Goal: Information Seeking & Learning: Learn about a topic

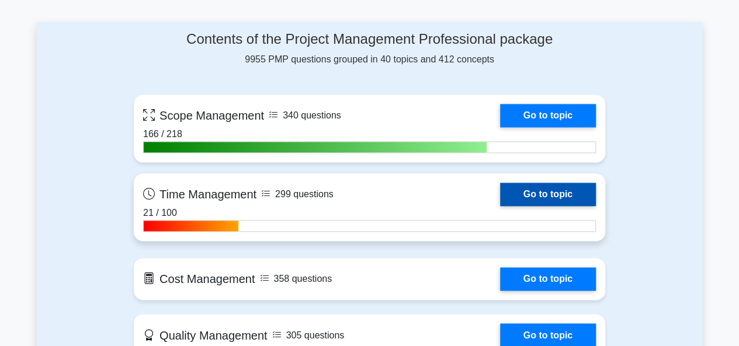
click at [549, 193] on link "Go to topic" at bounding box center [548, 194] width 96 height 23
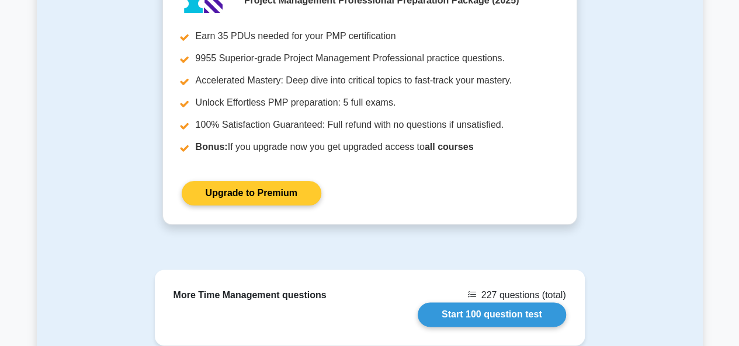
scroll to position [762, 0]
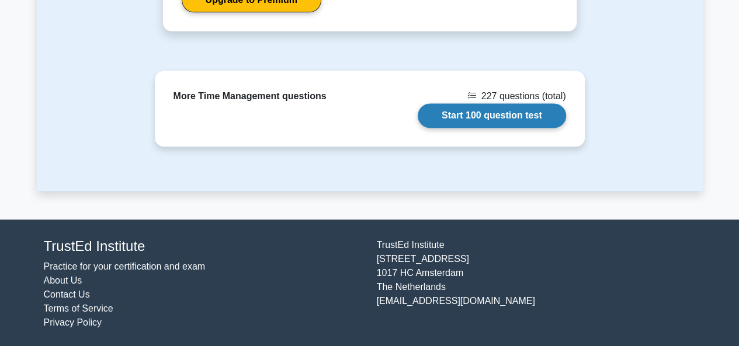
click at [506, 127] on link "Start 100 question test" at bounding box center [491, 115] width 148 height 25
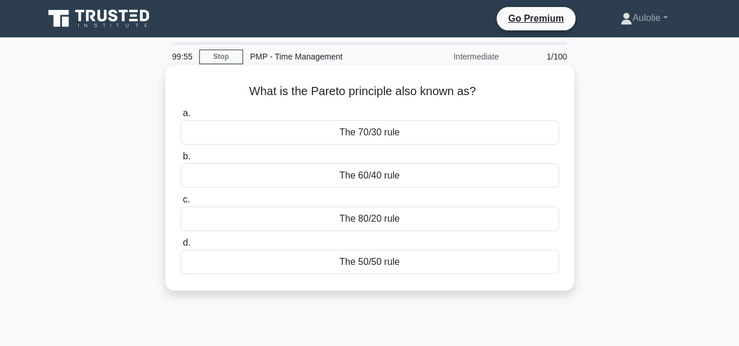
click at [389, 218] on div "The 80/20 rule" at bounding box center [369, 219] width 378 height 25
click at [180, 204] on input "c. The 80/20 rule" at bounding box center [180, 200] width 0 height 8
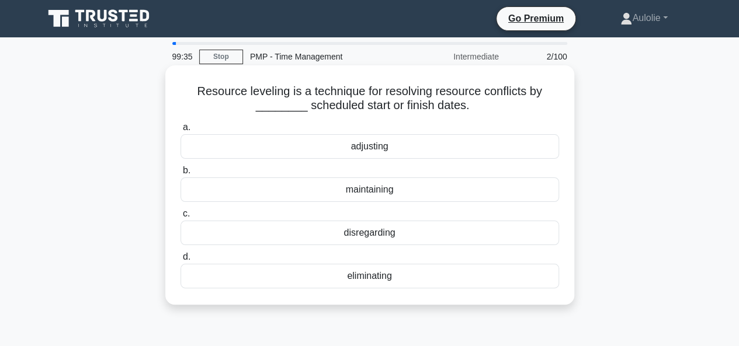
click at [375, 192] on div "maintaining" at bounding box center [369, 189] width 378 height 25
click at [180, 175] on input "b. maintaining" at bounding box center [180, 171] width 0 height 8
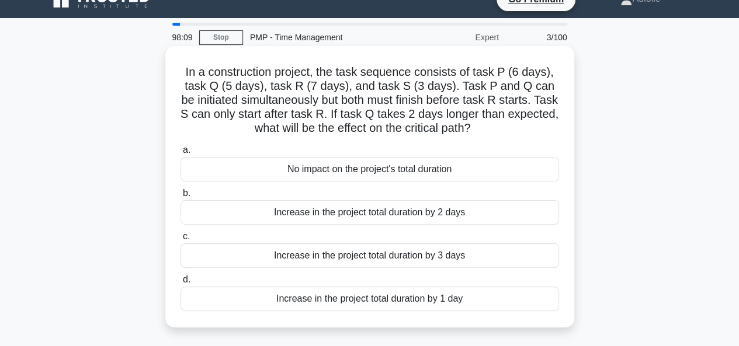
scroll to position [20, 0]
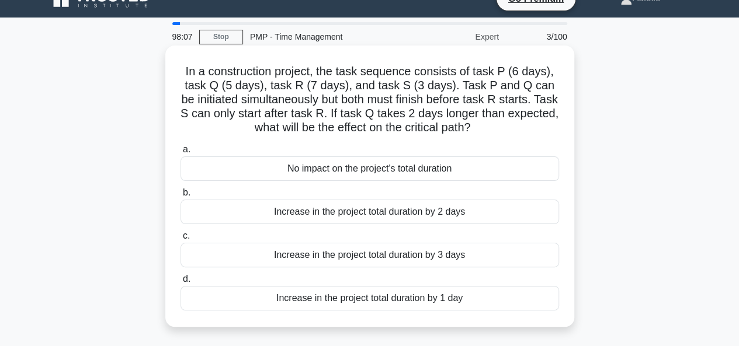
click at [418, 213] on div "Increase in the project total duration by 2 days" at bounding box center [369, 212] width 378 height 25
click at [180, 197] on input "b. Increase in the project total duration by 2 days" at bounding box center [180, 193] width 0 height 8
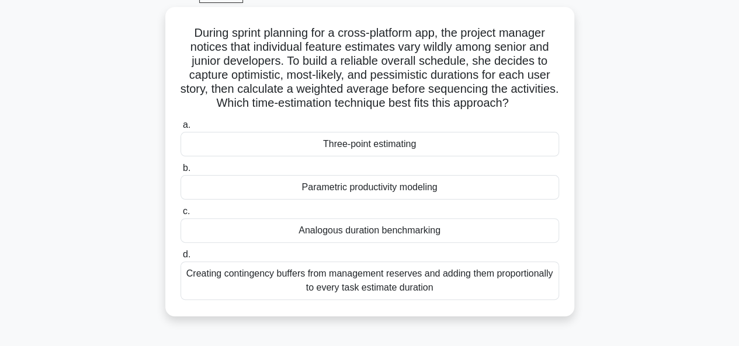
scroll to position [62, 0]
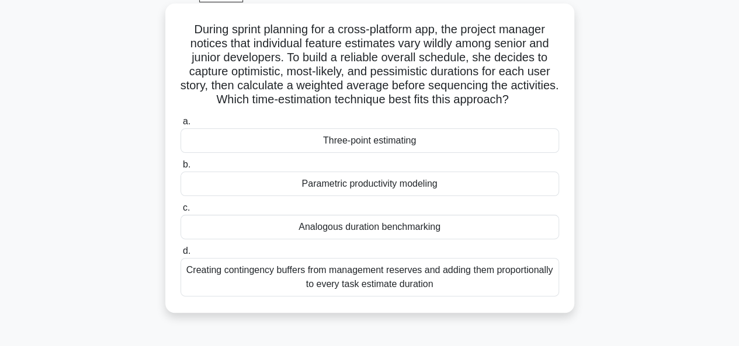
click at [371, 273] on div "Creating contingency buffers from management reserves and adding them proportio…" at bounding box center [369, 277] width 378 height 39
click at [180, 255] on input "d. Creating contingency buffers from management reserves and adding them propor…" at bounding box center [180, 252] width 0 height 8
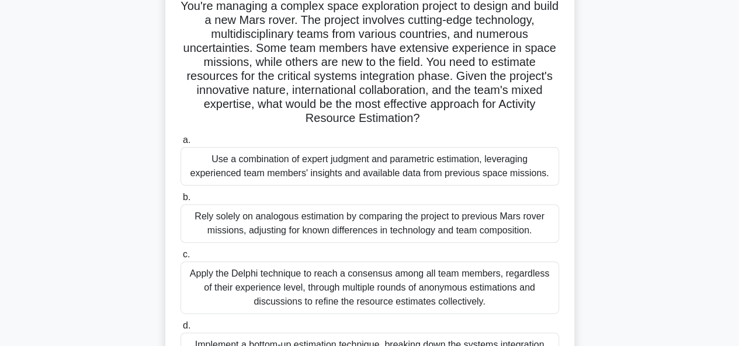
scroll to position [84, 0]
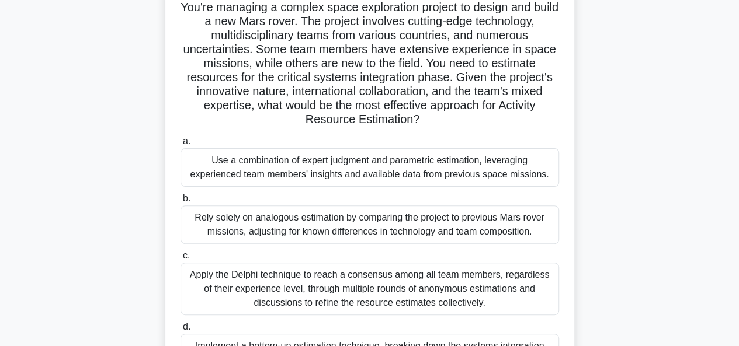
click at [249, 167] on div "Use a combination of expert judgment and parametric estimation, leveraging expe…" at bounding box center [369, 167] width 378 height 39
click at [180, 145] on input "a. Use a combination of expert judgment and parametric estimation, leveraging e…" at bounding box center [180, 142] width 0 height 8
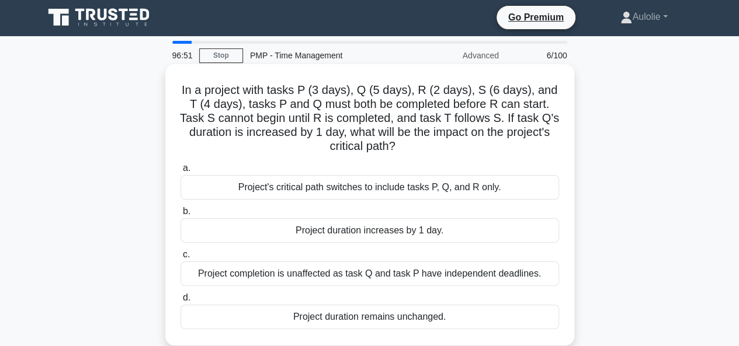
scroll to position [2, 0]
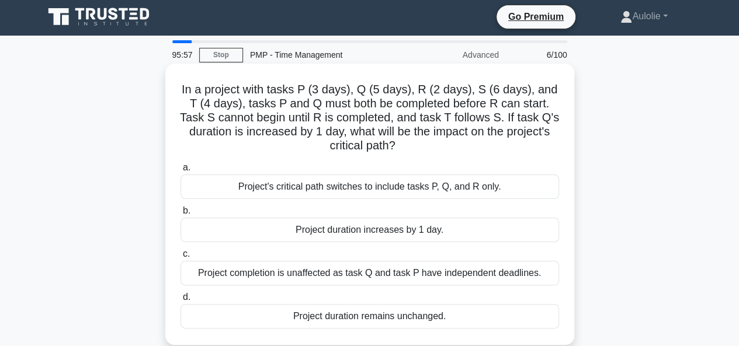
click at [426, 236] on div "Project duration increases by 1 day." at bounding box center [369, 230] width 378 height 25
click at [180, 215] on input "b. Project duration increases by 1 day." at bounding box center [180, 211] width 0 height 8
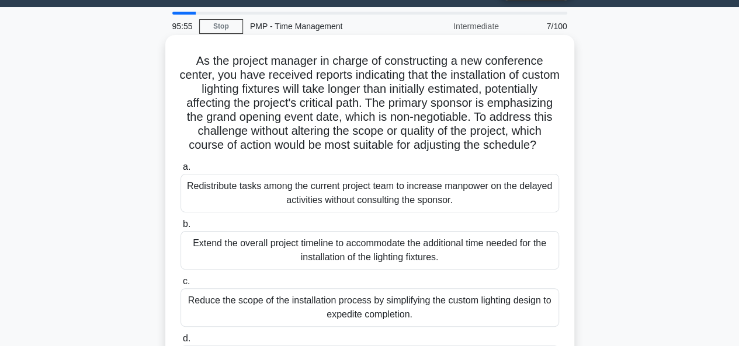
scroll to position [29, 0]
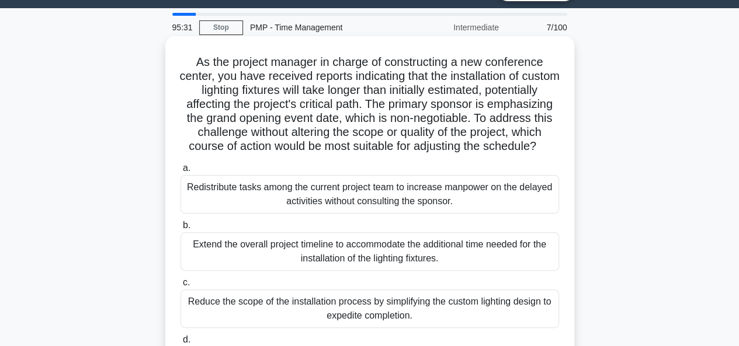
click at [325, 182] on label "a. Redistribute tasks among the current project team to increase manpower on th…" at bounding box center [369, 187] width 378 height 53
click at [180, 172] on input "a. Redistribute tasks among the current project team to increase manpower on th…" at bounding box center [180, 169] width 0 height 8
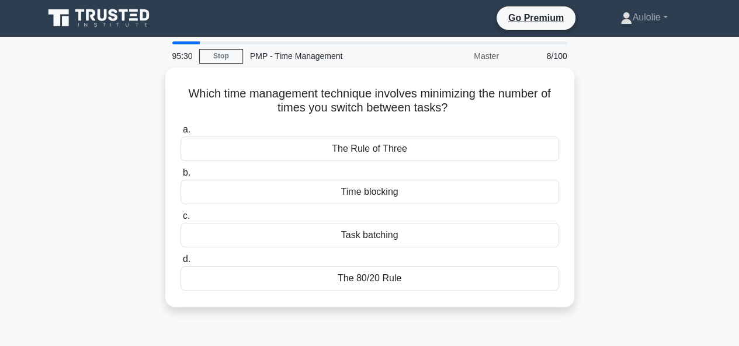
scroll to position [4, 0]
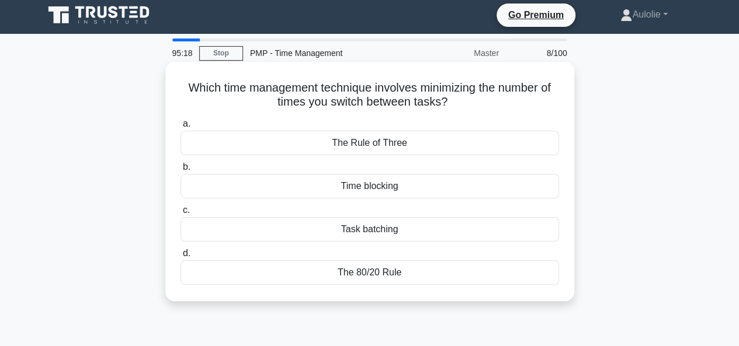
click at [377, 233] on div "Task batching" at bounding box center [369, 229] width 378 height 25
click at [180, 214] on input "c. Task batching" at bounding box center [180, 211] width 0 height 8
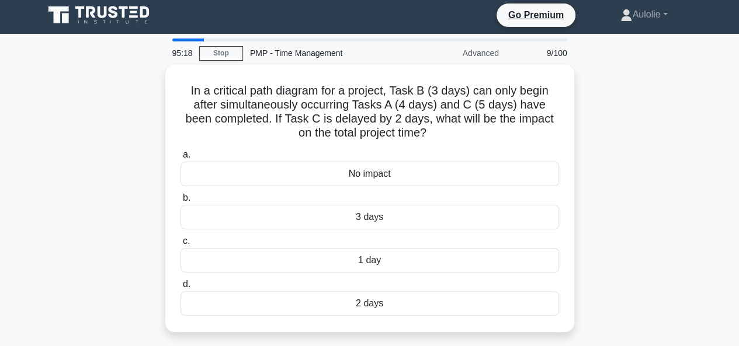
scroll to position [0, 0]
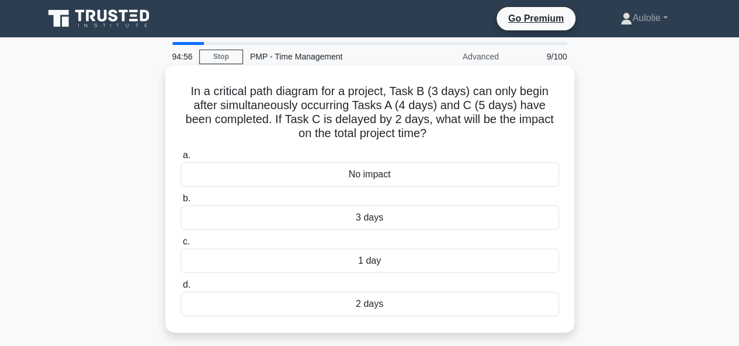
click at [380, 312] on div "2 days" at bounding box center [369, 304] width 378 height 25
click at [180, 289] on input "d. 2 days" at bounding box center [180, 285] width 0 height 8
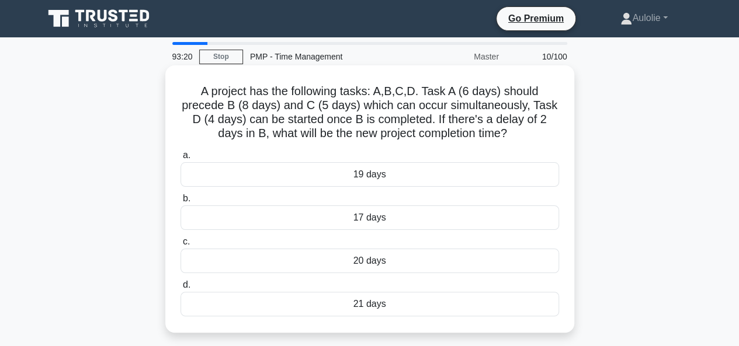
click at [372, 311] on div "21 days" at bounding box center [369, 304] width 378 height 25
click at [180, 289] on input "d. 21 days" at bounding box center [180, 285] width 0 height 8
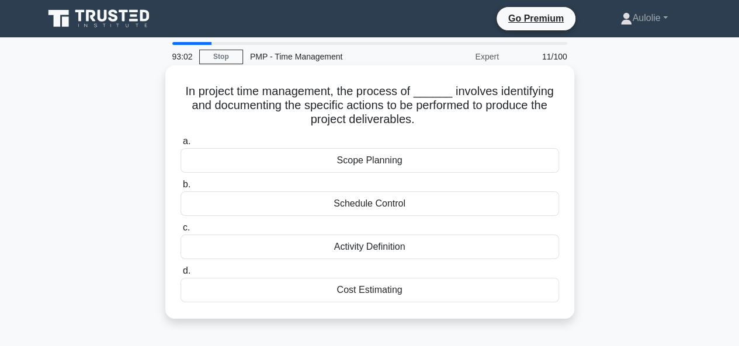
click at [391, 245] on div "Activity Definition" at bounding box center [369, 247] width 378 height 25
click at [180, 232] on input "c. Activity Definition" at bounding box center [180, 228] width 0 height 8
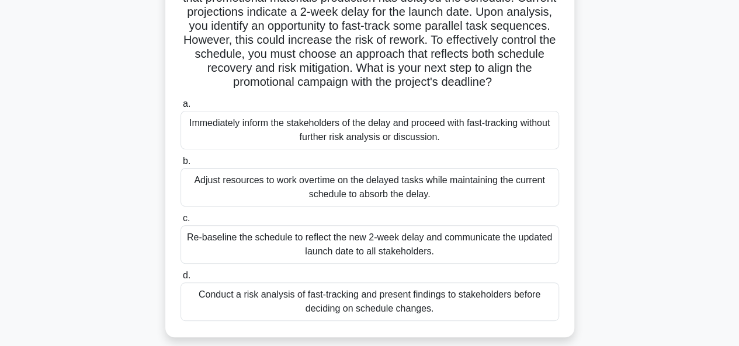
scroll to position [108, 0]
click at [348, 242] on div "Re-baseline the schedule to reflect the new 2-week delay and communicate the up…" at bounding box center [369, 244] width 378 height 39
click at [180, 222] on input "c. Re-baseline the schedule to reflect the new 2-week delay and communicate the…" at bounding box center [180, 218] width 0 height 8
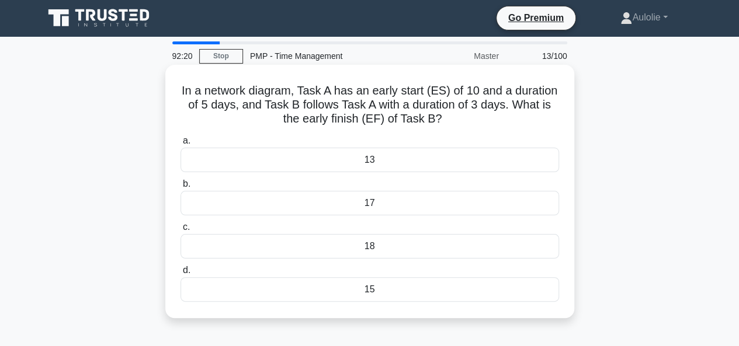
scroll to position [1, 0]
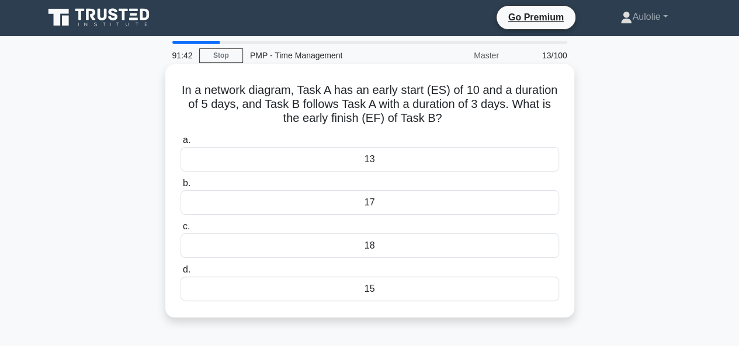
click at [362, 161] on div "13" at bounding box center [369, 159] width 378 height 25
click at [180, 144] on input "a. 13" at bounding box center [180, 141] width 0 height 8
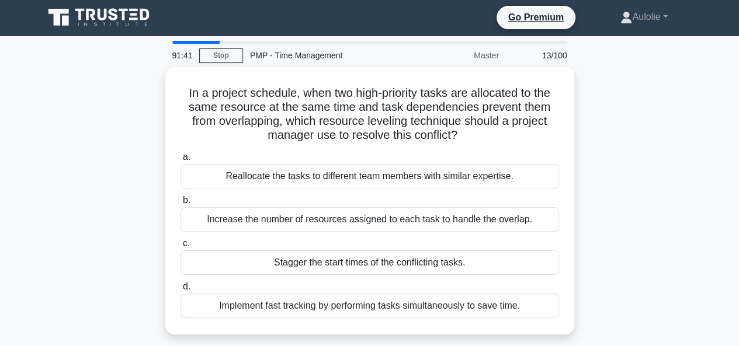
scroll to position [0, 0]
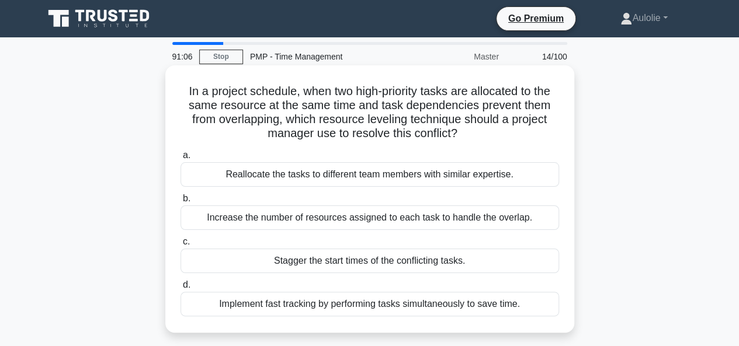
click at [307, 308] on div "Implement fast tracking by performing tasks simultaneously to save time." at bounding box center [369, 304] width 378 height 25
click at [180, 289] on input "d. Implement fast tracking by performing tasks simultaneously to save time." at bounding box center [180, 285] width 0 height 8
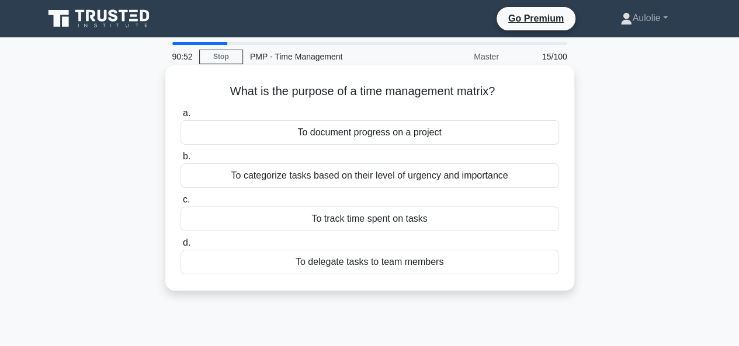
click at [357, 221] on div "To track time spent on tasks" at bounding box center [369, 219] width 378 height 25
click at [180, 204] on input "c. To track time spent on tasks" at bounding box center [180, 200] width 0 height 8
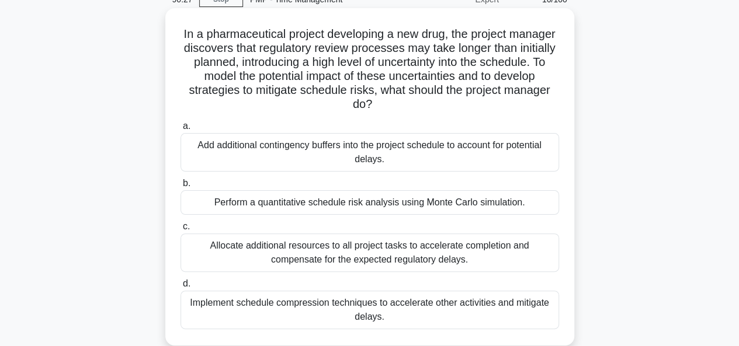
scroll to position [58, 0]
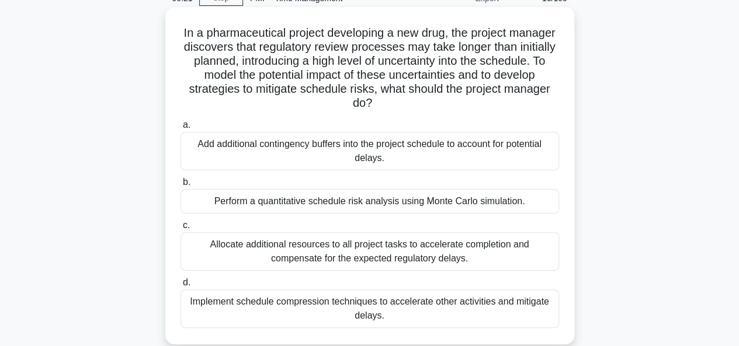
click at [416, 308] on div "Implement schedule compression techniques to accelerate other activities and mi…" at bounding box center [369, 309] width 378 height 39
click at [180, 287] on input "d. Implement schedule compression techniques to accelerate other activities and…" at bounding box center [180, 283] width 0 height 8
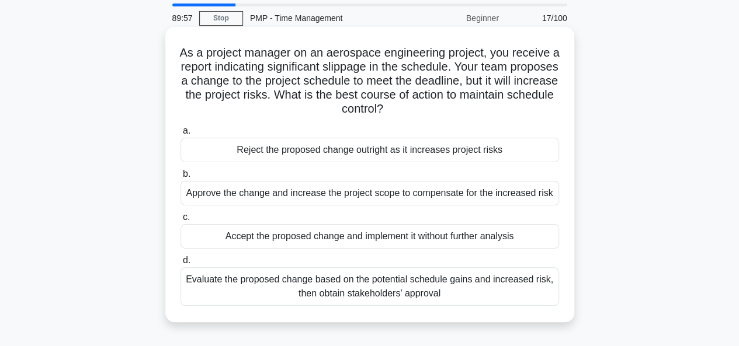
scroll to position [39, 0]
click at [328, 287] on div "Evaluate the proposed change based on the potential schedule gains and increase…" at bounding box center [369, 286] width 378 height 39
click at [180, 264] on input "d. Evaluate the proposed change based on the potential schedule gains and incre…" at bounding box center [180, 260] width 0 height 8
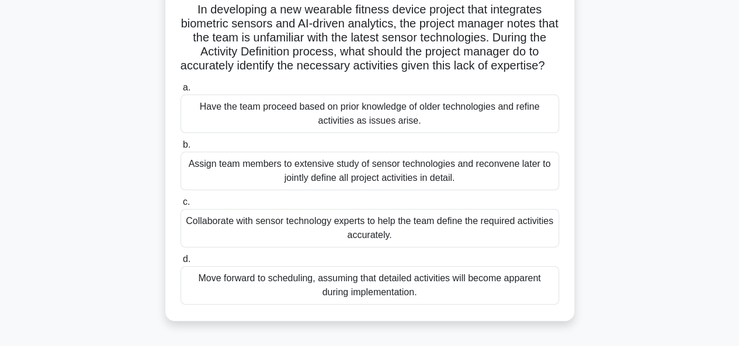
scroll to position [82, 0]
click at [332, 247] on div "Collaborate with sensor technology experts to help the team define the required…" at bounding box center [369, 227] width 378 height 39
click at [180, 206] on input "c. Collaborate with sensor technology experts to help the team define the requi…" at bounding box center [180, 202] width 0 height 8
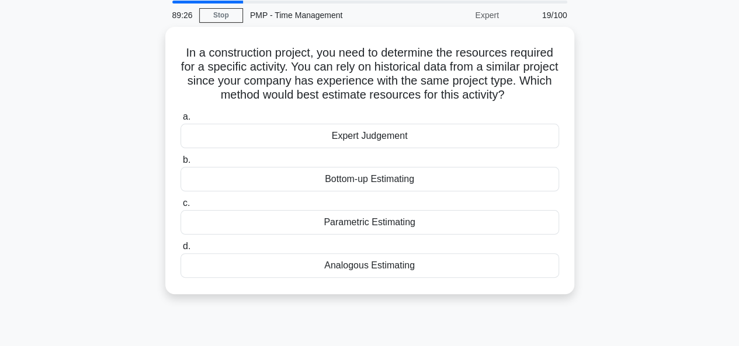
scroll to position [0, 0]
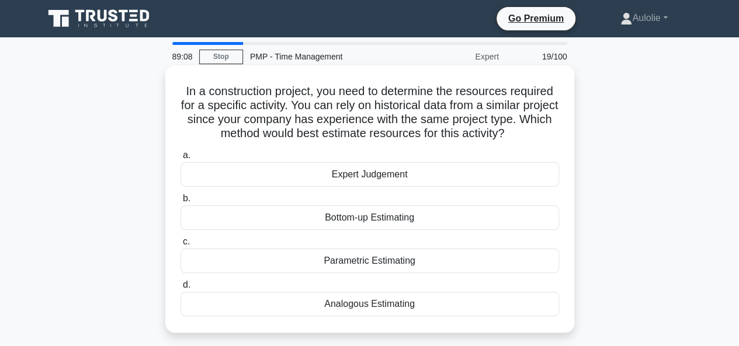
click at [408, 308] on div "Analogous Estimating" at bounding box center [369, 304] width 378 height 25
click at [180, 289] on input "d. Analogous Estimating" at bounding box center [180, 285] width 0 height 8
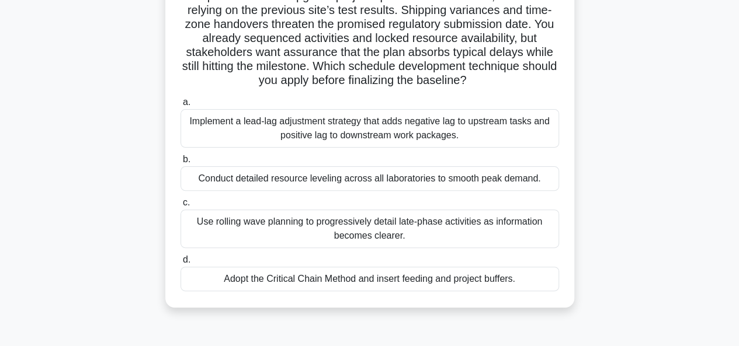
scroll to position [99, 0]
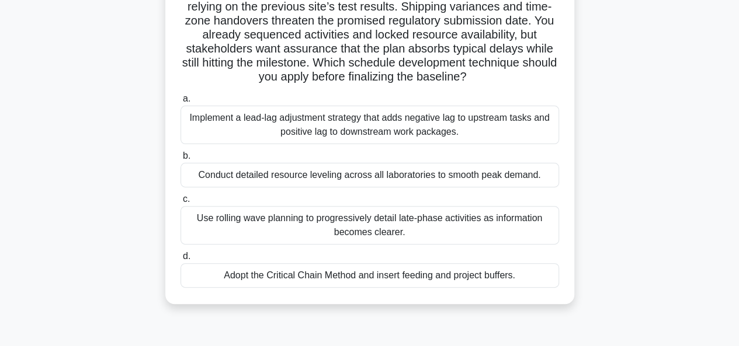
click at [371, 173] on div "Conduct detailed resource leveling across all laboratories to smooth peak deman…" at bounding box center [369, 175] width 378 height 25
click at [180, 160] on input "b. Conduct detailed resource leveling across all laboratories to smooth peak de…" at bounding box center [180, 156] width 0 height 8
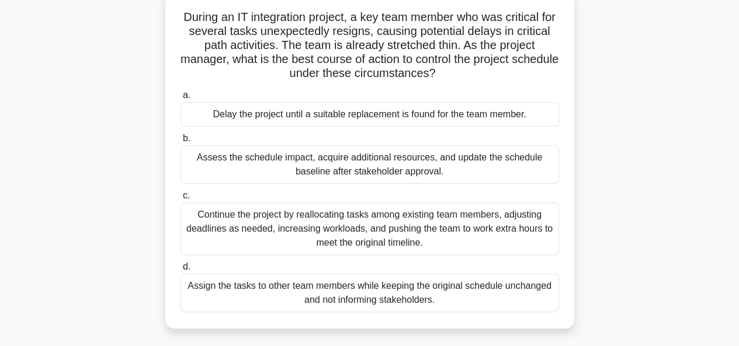
scroll to position [78, 0]
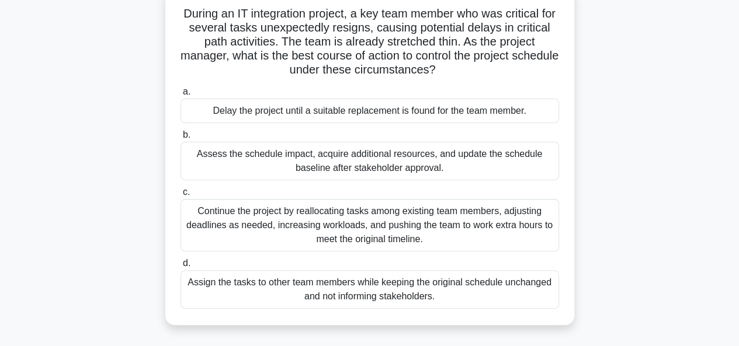
click at [357, 176] on div "Assess the schedule impact, acquire additional resources, and update the schedu…" at bounding box center [369, 161] width 378 height 39
click at [180, 139] on input "b. Assess the schedule impact, acquire additional resources, and update the sch…" at bounding box center [180, 135] width 0 height 8
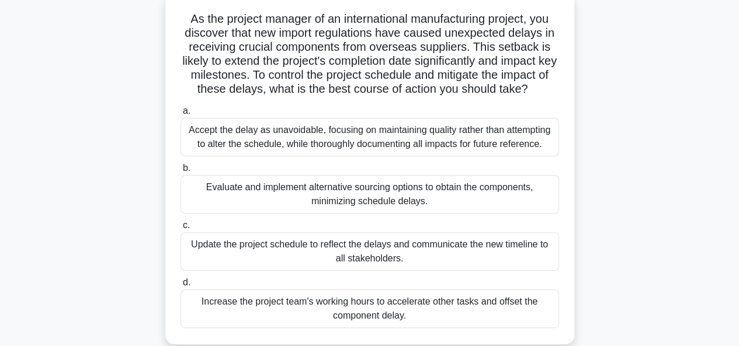
scroll to position [76, 0]
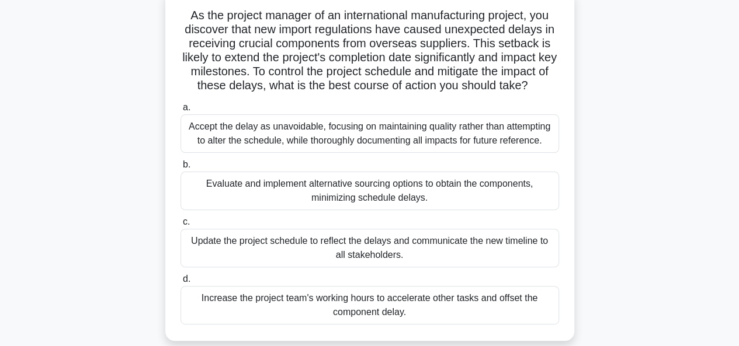
click at [362, 194] on div "Evaluate and implement alternative sourcing options to obtain the components, m…" at bounding box center [369, 191] width 378 height 39
click at [180, 169] on input "b. Evaluate and implement alternative sourcing options to obtain the components…" at bounding box center [180, 165] width 0 height 8
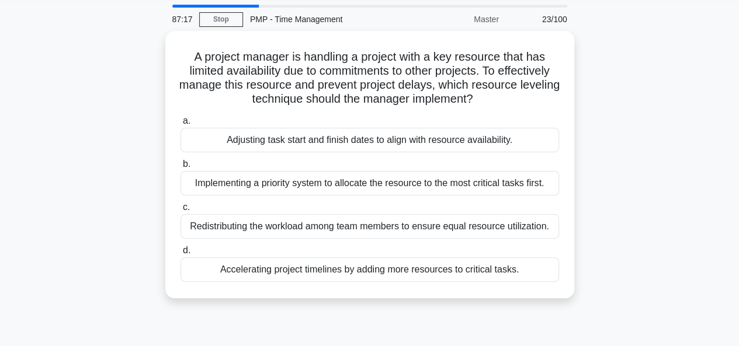
scroll to position [0, 0]
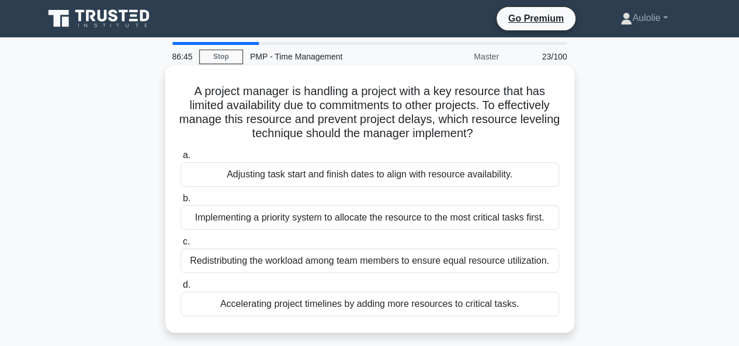
click at [312, 215] on div "Implementing a priority system to allocate the resource to the most critical ta…" at bounding box center [369, 218] width 378 height 25
click at [180, 203] on input "b. Implementing a priority system to allocate the resource to the most critical…" at bounding box center [180, 199] width 0 height 8
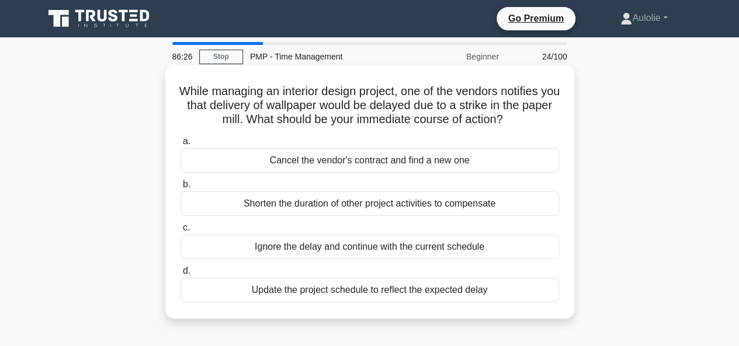
click at [375, 292] on div "Update the project schedule to reflect the expected delay" at bounding box center [369, 290] width 378 height 25
click at [180, 275] on input "d. Update the project schedule to reflect the expected delay" at bounding box center [180, 271] width 0 height 8
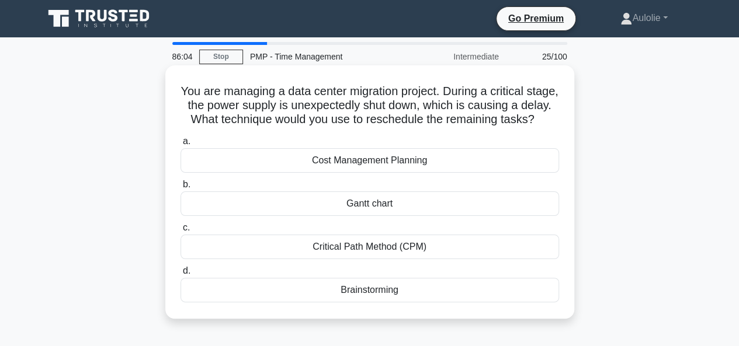
click at [381, 216] on div "Gantt chart" at bounding box center [369, 203] width 378 height 25
click at [180, 189] on input "b. Gantt chart" at bounding box center [180, 185] width 0 height 8
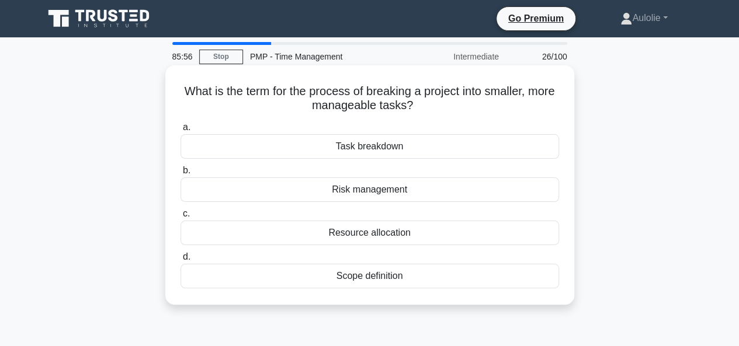
click at [377, 148] on div "Task breakdown" at bounding box center [369, 146] width 378 height 25
click at [180, 131] on input "a. Task breakdown" at bounding box center [180, 128] width 0 height 8
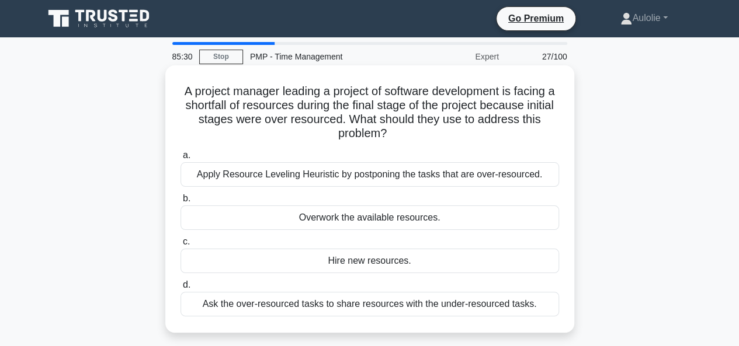
click at [463, 302] on div "Ask the over-resourced tasks to share resources with the under-resourced tasks." at bounding box center [369, 304] width 378 height 25
click at [180, 289] on input "d. Ask the over-resourced tasks to share resources with the under-resourced tas…" at bounding box center [180, 285] width 0 height 8
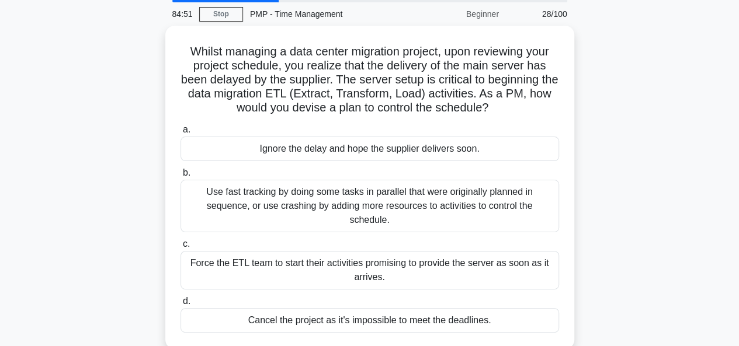
scroll to position [43, 0]
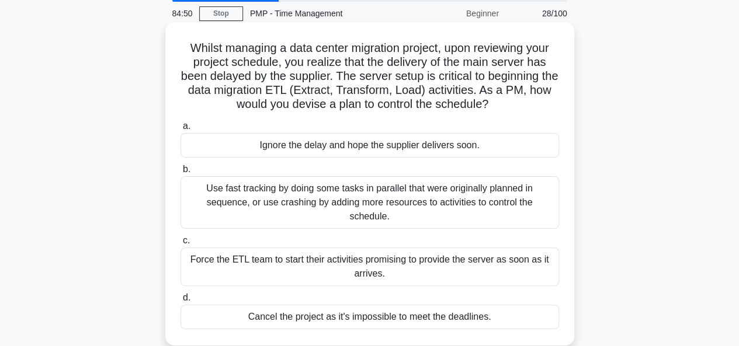
click at [348, 187] on div "Use fast tracking by doing some tasks in parallel that were originally planned …" at bounding box center [369, 202] width 378 height 53
click at [180, 173] on input "b. Use fast tracking by doing some tasks in parallel that were originally plann…" at bounding box center [180, 170] width 0 height 8
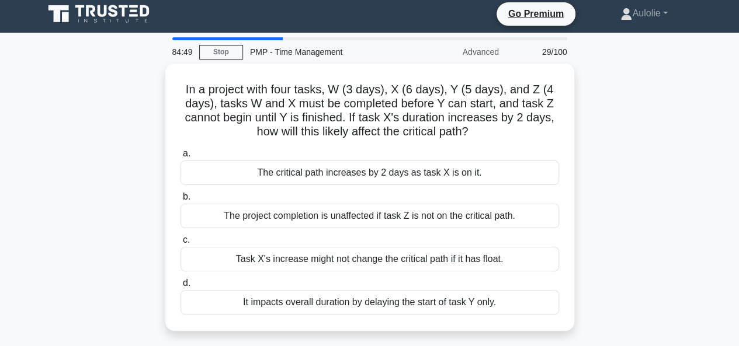
scroll to position [0, 0]
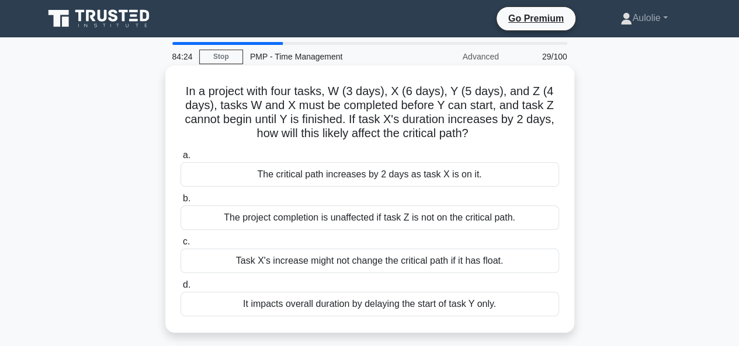
click at [388, 180] on div "The critical path increases by 2 days as task X is on it." at bounding box center [369, 174] width 378 height 25
click at [180, 159] on input "a. The critical path increases by 2 days as task X is on it." at bounding box center [180, 156] width 0 height 8
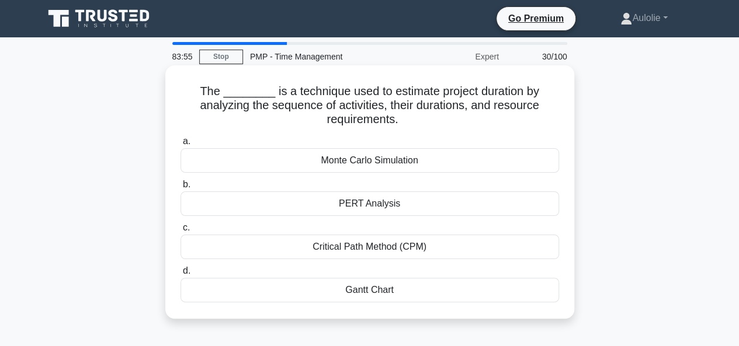
drag, startPoint x: 308, startPoint y: 142, endPoint x: 406, endPoint y: 259, distance: 152.0
click at [406, 259] on div "a. Monte Carlo Simulation b. PERT Analysis c. d." at bounding box center [369, 218] width 392 height 173
drag, startPoint x: 182, startPoint y: 140, endPoint x: 431, endPoint y: 287, distance: 289.3
click at [431, 287] on div "a. Monte Carlo Simulation b. PERT Analysis c. d." at bounding box center [369, 218] width 392 height 173
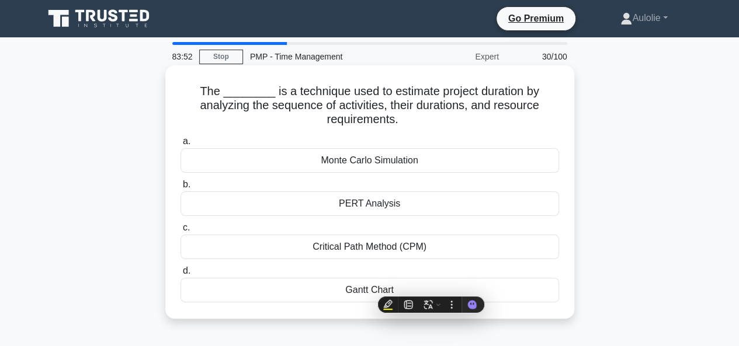
copy div "a. Monte Carlo Simulation b. PERT Analysis c. Critical Path Method (CPM) d. Gan…"
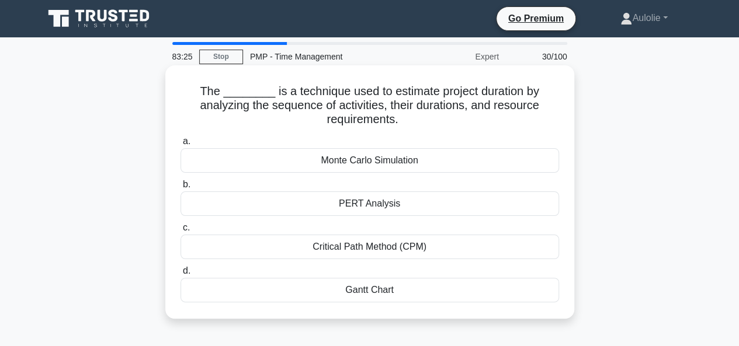
click at [358, 280] on div "Gantt Chart" at bounding box center [369, 290] width 378 height 25
click at [180, 275] on input "d. Gantt Chart" at bounding box center [180, 271] width 0 height 8
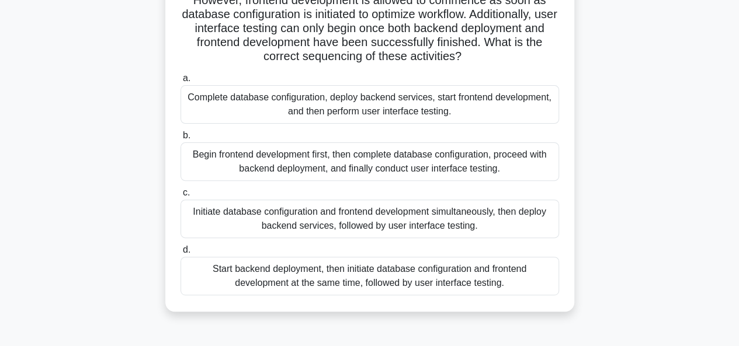
scroll to position [134, 0]
click at [413, 215] on div "Initiate database configuration and frontend development simultaneously, then d…" at bounding box center [369, 218] width 378 height 39
click at [180, 196] on input "c. Initiate database configuration and frontend development simultaneously, the…" at bounding box center [180, 193] width 0 height 8
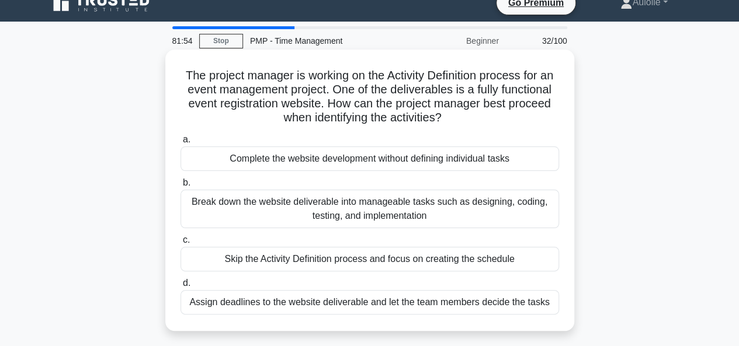
scroll to position [23, 0]
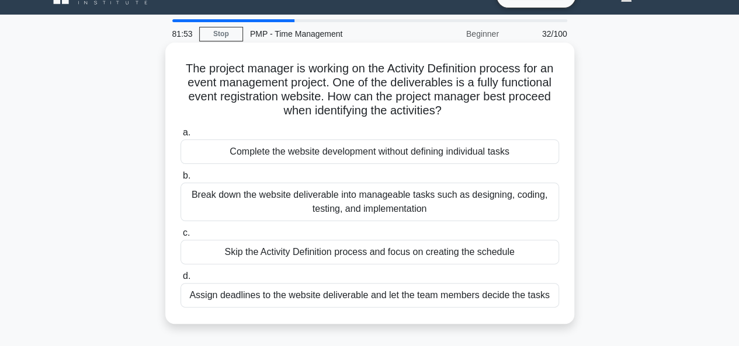
click at [308, 206] on div "Break down the website deliverable into manageable tasks such as designing, cod…" at bounding box center [369, 202] width 378 height 39
click at [180, 180] on input "b. Break down the website deliverable into manageable tasks such as designing, …" at bounding box center [180, 176] width 0 height 8
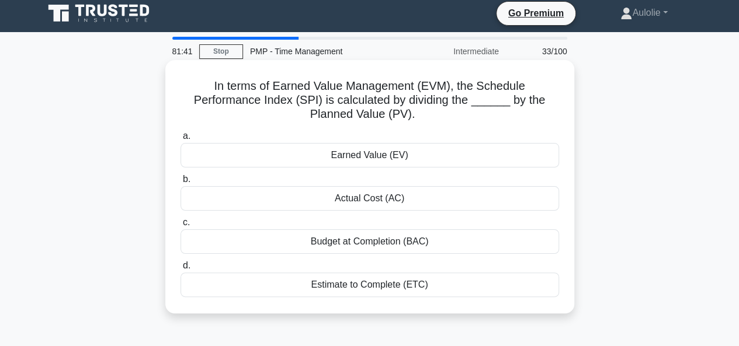
scroll to position [6, 0]
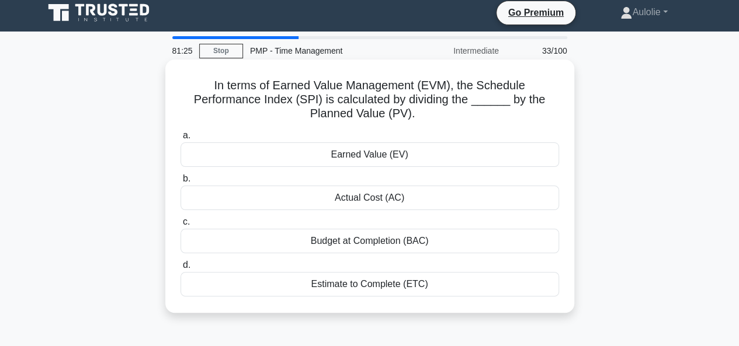
click at [358, 204] on div "Actual Cost (AC)" at bounding box center [369, 198] width 378 height 25
click at [180, 183] on input "b. Actual Cost (AC)" at bounding box center [180, 179] width 0 height 8
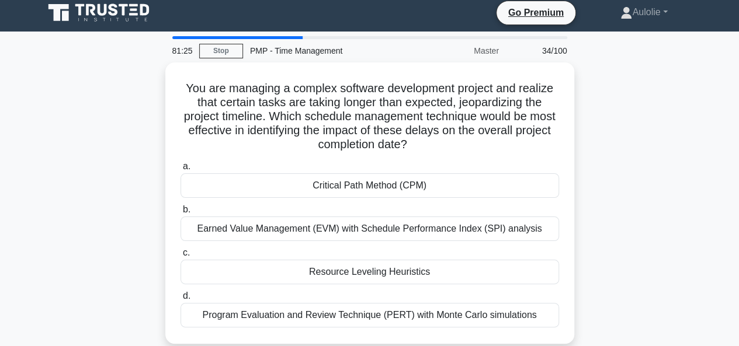
scroll to position [0, 0]
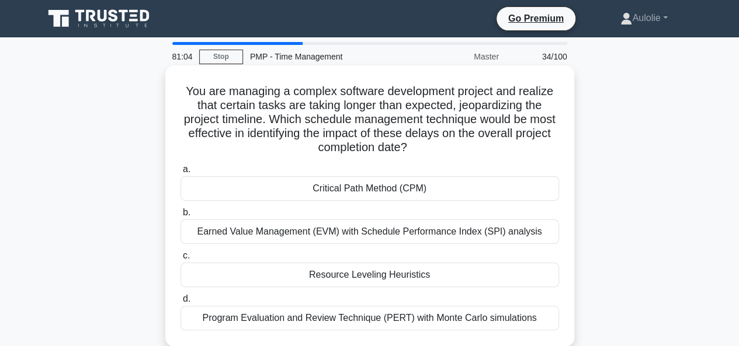
click at [357, 192] on div "Critical Path Method (CPM)" at bounding box center [369, 188] width 378 height 25
click at [180, 173] on input "a. Critical Path Method (CPM)" at bounding box center [180, 170] width 0 height 8
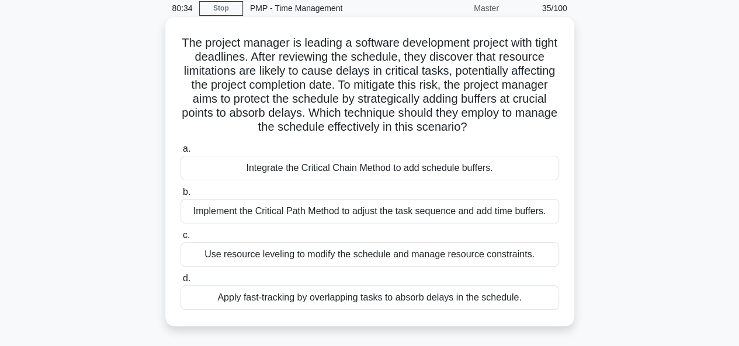
scroll to position [49, 0]
click at [304, 222] on div "Implement the Critical Path Method to adjust the task sequence and add time buf…" at bounding box center [369, 210] width 378 height 25
click at [180, 196] on input "b. Implement the Critical Path Method to adjust the task sequence and add time …" at bounding box center [180, 192] width 0 height 8
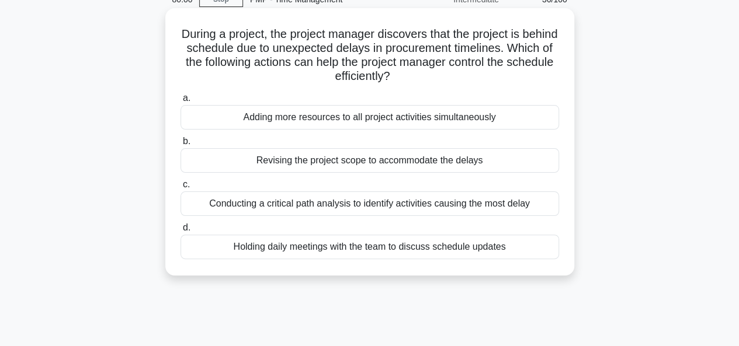
scroll to position [58, 0]
click at [336, 201] on div "Conducting a critical path analysis to identify activities causing the most del…" at bounding box center [369, 203] width 378 height 25
click at [180, 188] on input "c. Conducting a critical path analysis to identify activities causing the most …" at bounding box center [180, 184] width 0 height 8
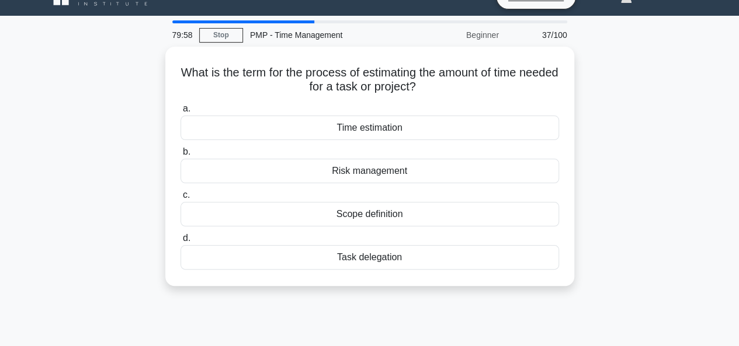
scroll to position [0, 0]
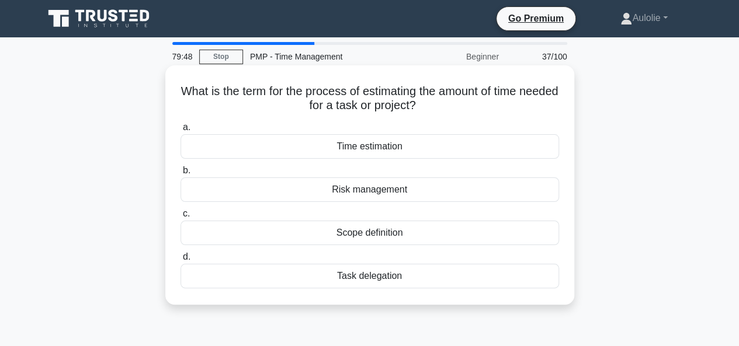
click at [403, 140] on div "Time estimation" at bounding box center [369, 146] width 378 height 25
click at [180, 131] on input "a. Time estimation" at bounding box center [180, 128] width 0 height 8
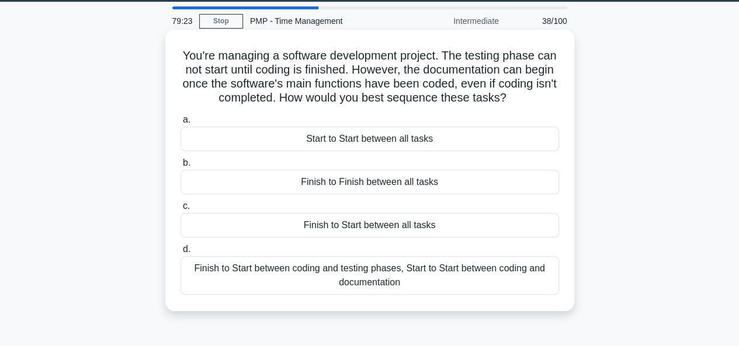
scroll to position [36, 0]
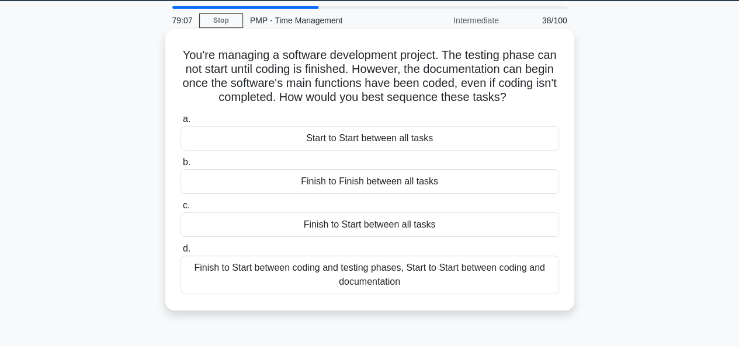
click at [408, 229] on div "Finish to Start between all tasks" at bounding box center [369, 225] width 378 height 25
click at [180, 210] on input "c. Finish to Start between all tasks" at bounding box center [180, 206] width 0 height 8
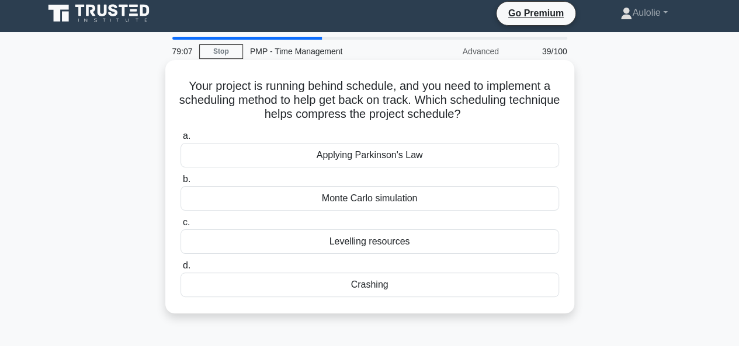
scroll to position [0, 0]
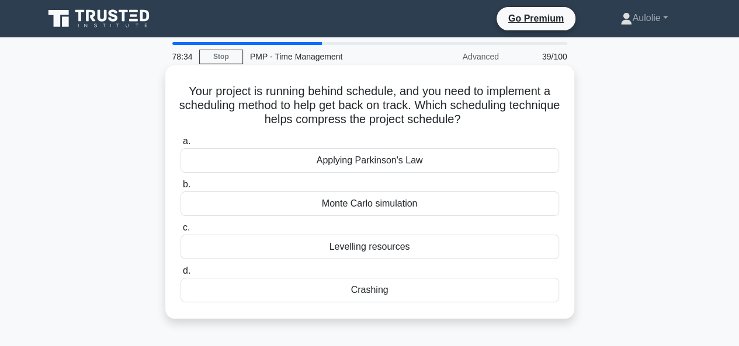
click at [386, 161] on div "Applying Parkinson's Law" at bounding box center [369, 160] width 378 height 25
click at [180, 145] on input "a. Applying Parkinson's Law" at bounding box center [180, 142] width 0 height 8
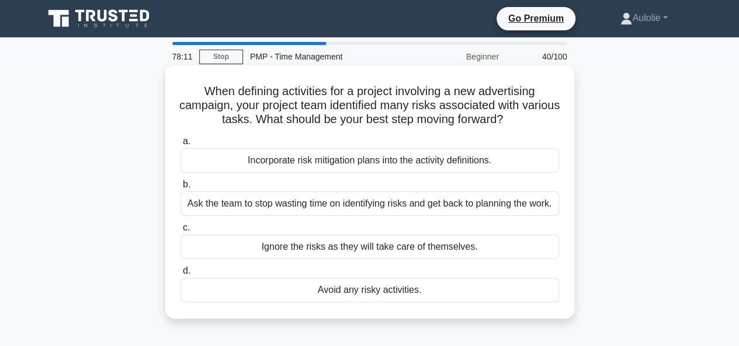
click at [330, 157] on div "Incorporate risk mitigation plans into the activity definitions." at bounding box center [369, 160] width 378 height 25
click at [180, 145] on input "a. Incorporate risk mitigation plans into the activity definitions." at bounding box center [180, 142] width 0 height 8
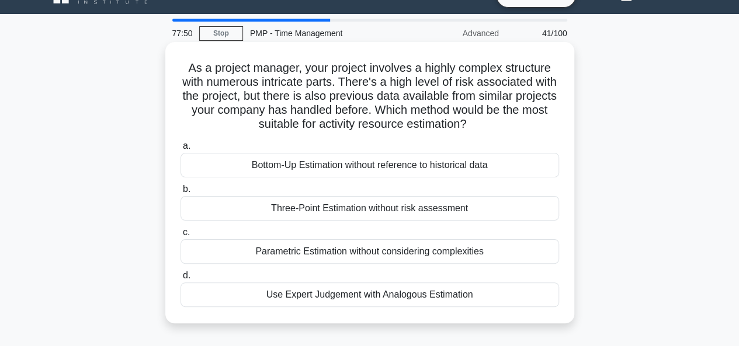
scroll to position [24, 0]
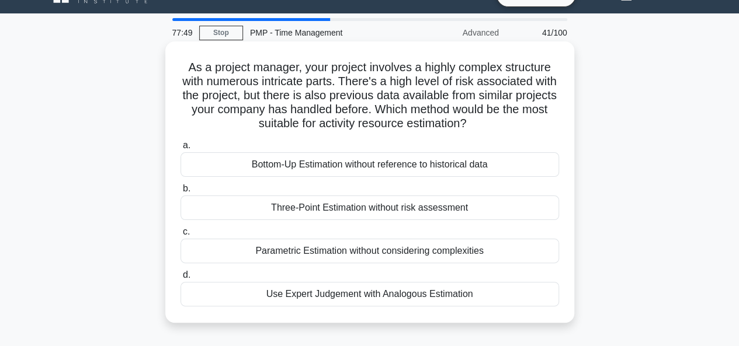
click at [377, 292] on div "Use Expert Judgement with Analogous Estimation" at bounding box center [369, 294] width 378 height 25
click at [180, 279] on input "d. Use Expert Judgement with Analogous Estimation" at bounding box center [180, 275] width 0 height 8
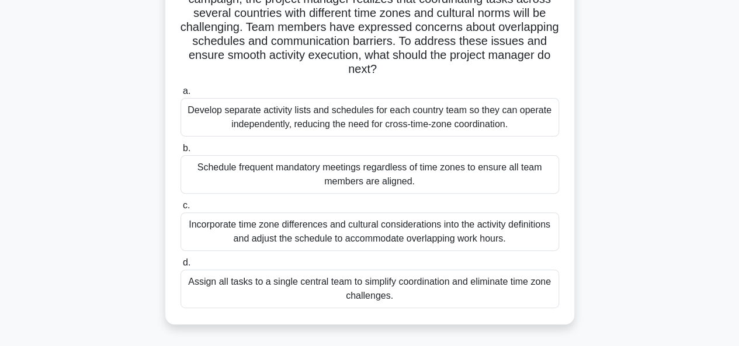
scroll to position [107, 0]
click at [318, 296] on div "Assign all tasks to a single central team to simplify coordination and eliminat…" at bounding box center [369, 288] width 378 height 39
click at [180, 266] on input "d. Assign all tasks to a single central team to simplify coordination and elimi…" at bounding box center [180, 263] width 0 height 8
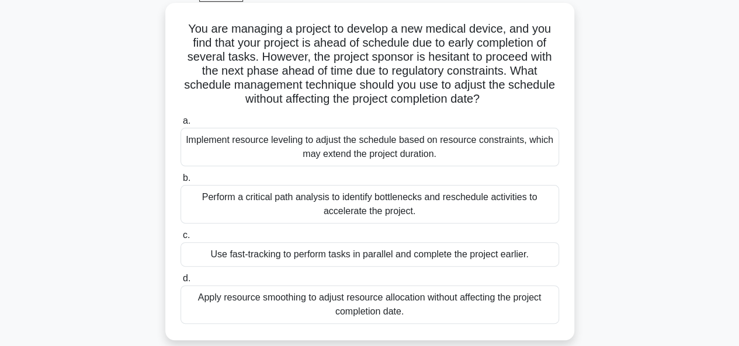
scroll to position [63, 0]
click at [269, 203] on div "Perform a critical path analysis to identify bottlenecks and reschedule activit…" at bounding box center [369, 203] width 378 height 39
click at [180, 182] on input "b. Perform a critical path analysis to identify bottlenecks and reschedule acti…" at bounding box center [180, 178] width 0 height 8
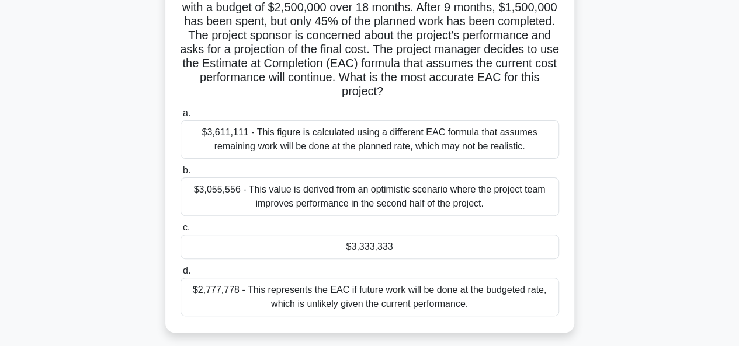
scroll to position [100, 0]
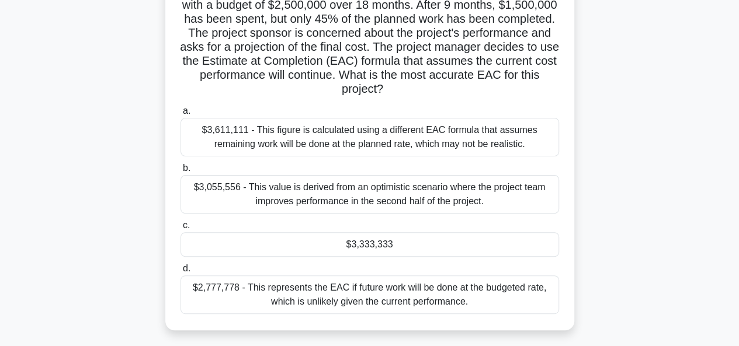
click at [317, 245] on div "$3,333,333" at bounding box center [369, 244] width 378 height 25
click at [180, 229] on input "c. $3,333,333" at bounding box center [180, 226] width 0 height 8
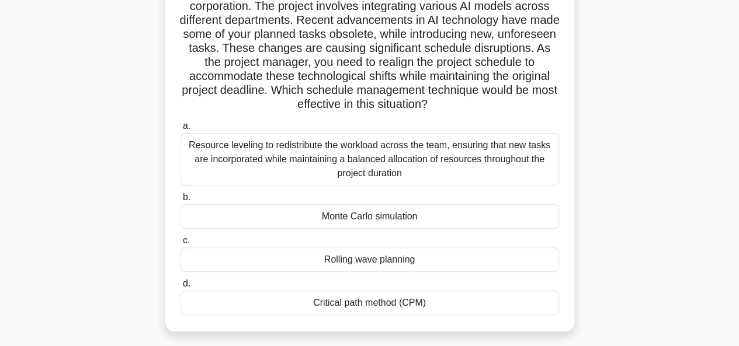
scroll to position [100, 0]
click at [365, 222] on div "Monte Carlo simulation" at bounding box center [369, 216] width 378 height 25
click at [180, 201] on input "b. Monte Carlo simulation" at bounding box center [180, 197] width 0 height 8
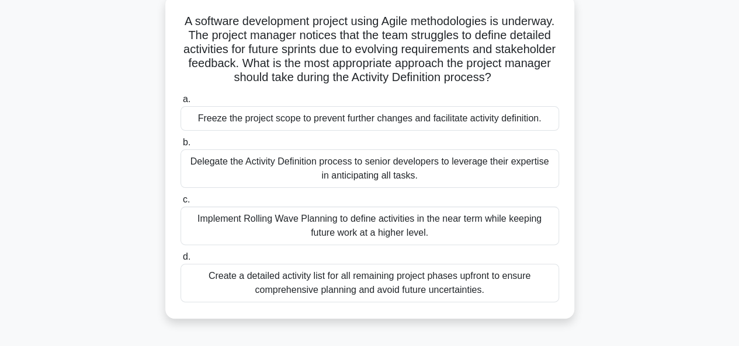
scroll to position [71, 0]
click at [358, 297] on div "Create a detailed activity list for all remaining project phases upfront to ens…" at bounding box center [369, 282] width 378 height 39
click at [180, 260] on input "d. Create a detailed activity list for all remaining project phases upfront to …" at bounding box center [180, 257] width 0 height 8
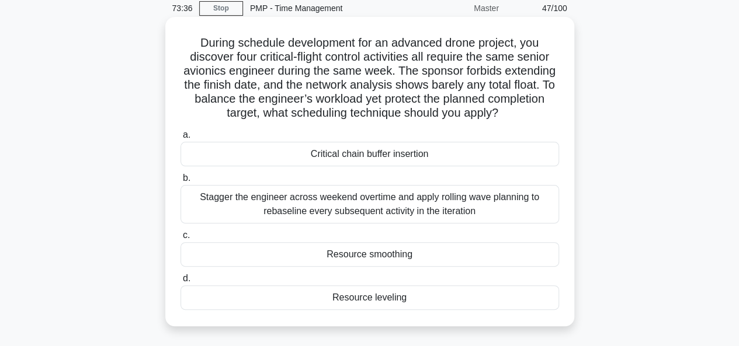
scroll to position [49, 0]
click at [317, 250] on div "Resource smoothing" at bounding box center [369, 254] width 378 height 25
click at [180, 239] on input "c. Resource smoothing" at bounding box center [180, 235] width 0 height 8
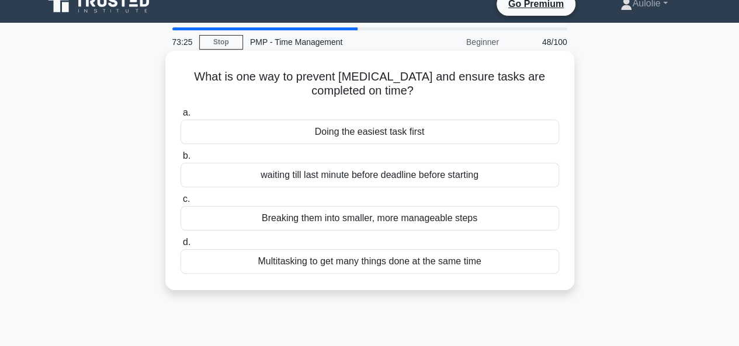
scroll to position [17, 0]
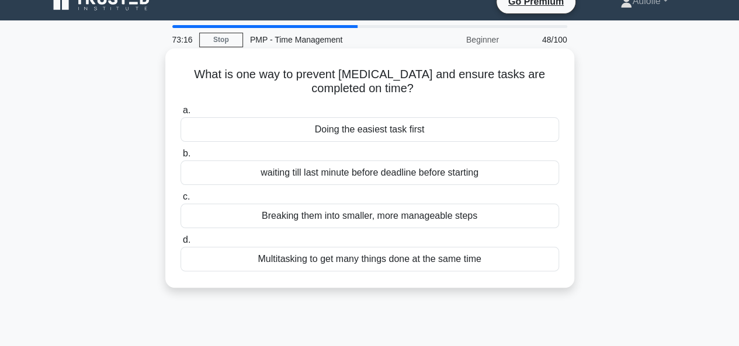
click at [334, 220] on div "Breaking them into smaller, more manageable steps" at bounding box center [369, 216] width 378 height 25
click at [180, 201] on input "c. Breaking them into smaller, more manageable steps" at bounding box center [180, 197] width 0 height 8
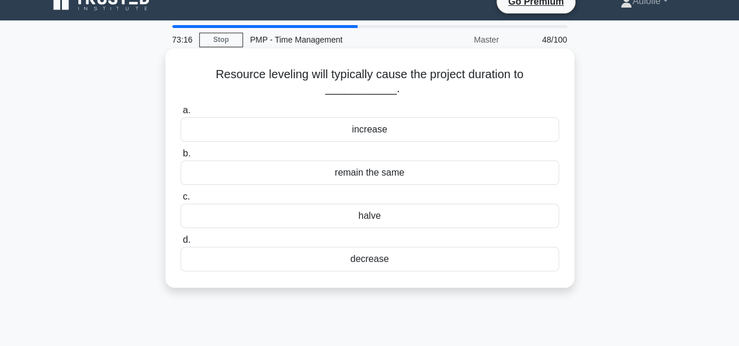
scroll to position [0, 0]
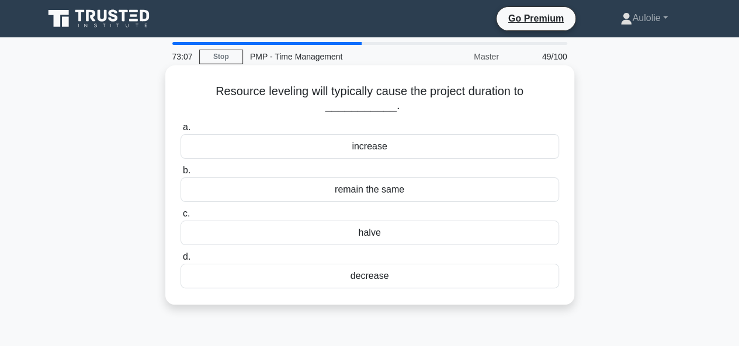
drag, startPoint x: 182, startPoint y: 85, endPoint x: 480, endPoint y: 283, distance: 357.5
click at [480, 283] on div "Resource leveling will typically cause the project duration to ___________. .sp…" at bounding box center [369, 185] width 399 height 230
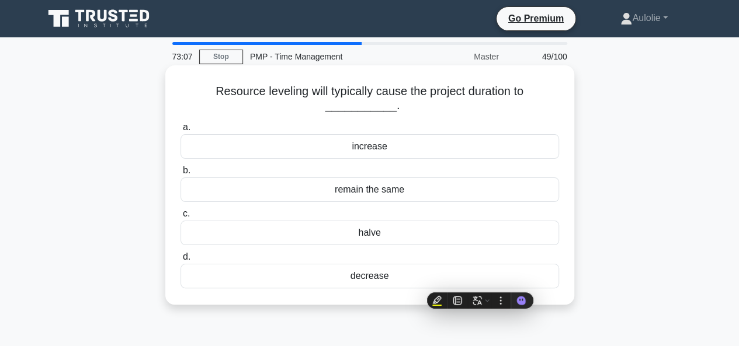
copy div "Resource leveling will typically cause the project duration to ___________. .sp…"
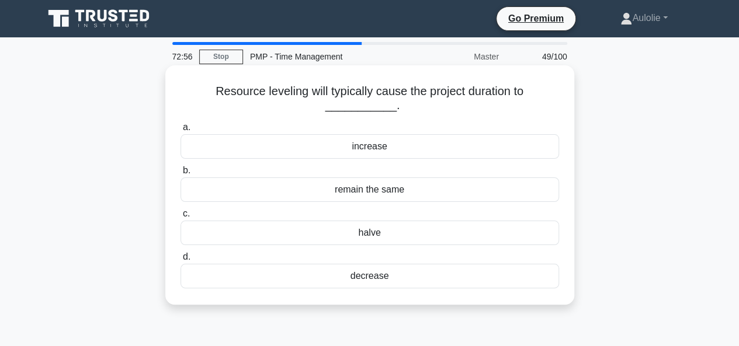
click at [370, 148] on div "increase" at bounding box center [369, 146] width 378 height 25
click at [180, 131] on input "a. increase" at bounding box center [180, 128] width 0 height 8
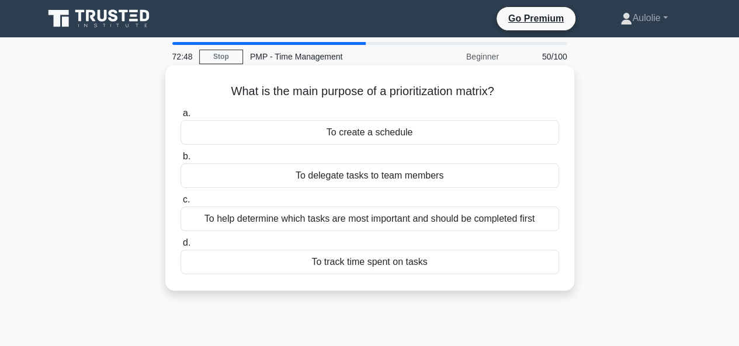
click at [371, 213] on div "To help determine which tasks are most important and should be completed first" at bounding box center [369, 219] width 378 height 25
click at [180, 204] on input "c. To help determine which tasks are most important and should be completed fir…" at bounding box center [180, 200] width 0 height 8
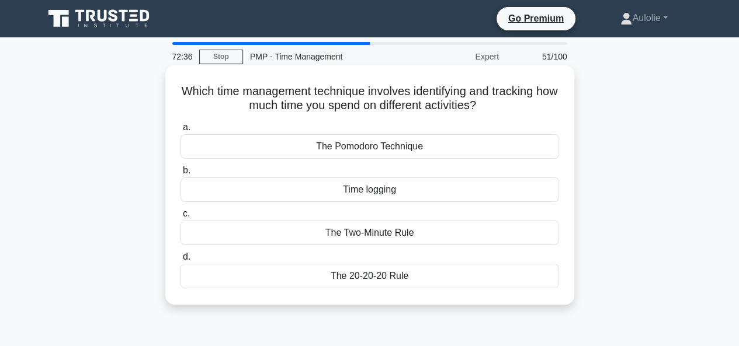
click at [387, 192] on div "Time logging" at bounding box center [369, 189] width 378 height 25
click at [180, 175] on input "b. Time logging" at bounding box center [180, 171] width 0 height 8
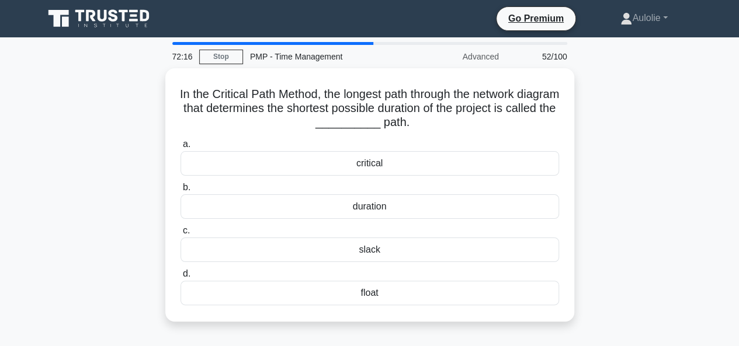
drag, startPoint x: 187, startPoint y: 94, endPoint x: 486, endPoint y: 337, distance: 385.1
click at [486, 337] on div "72:16 Stop PMP - Time Management Advanced 52/100 In the Critical Path Method, t…" at bounding box center [370, 334] width 666 height 584
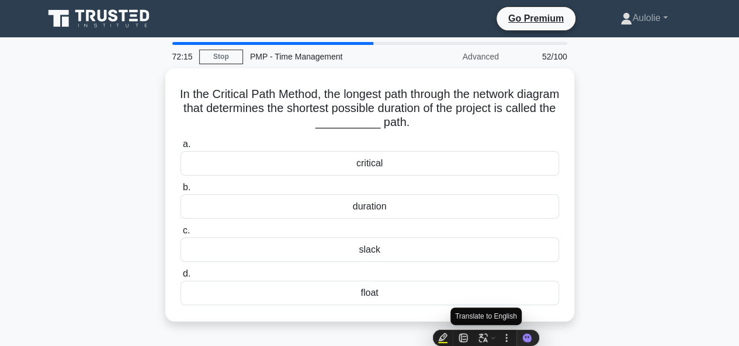
copy div "In the Critical Path Method, the longest path through the network diagram that …"
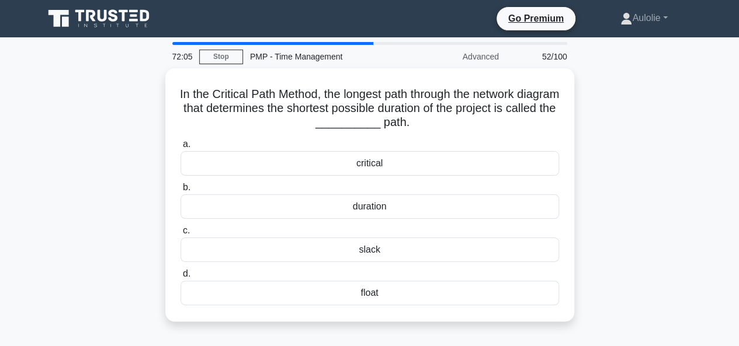
click at [59, 123] on div "In the Critical Path Method, the longest path through the network diagram that …" at bounding box center [370, 201] width 666 height 267
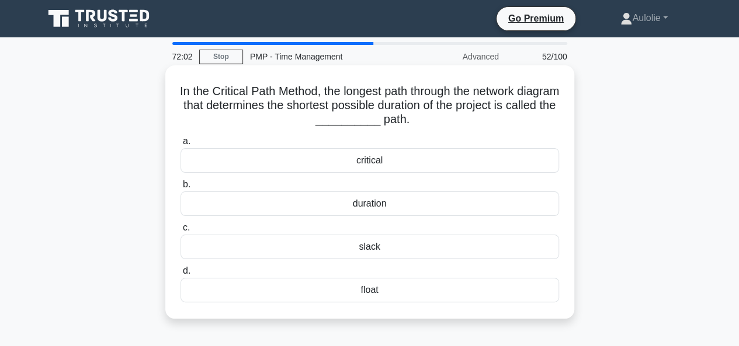
click at [365, 168] on div "critical" at bounding box center [369, 160] width 378 height 25
click at [180, 145] on input "a. critical" at bounding box center [180, 142] width 0 height 8
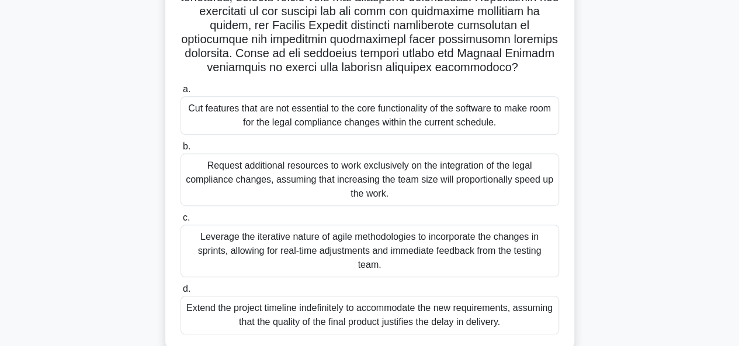
scroll to position [239, 0]
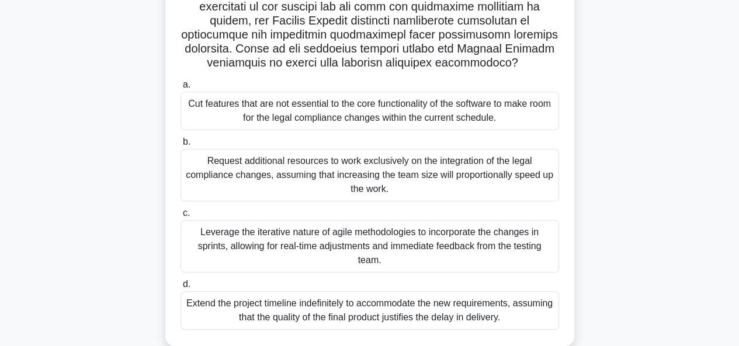
click at [307, 255] on div "Leverage the iterative nature of agile methodologies to incorporate the changes…" at bounding box center [369, 246] width 378 height 53
click at [180, 217] on input "c. Leverage the iterative nature of agile methodologies to incorporate the chan…" at bounding box center [180, 214] width 0 height 8
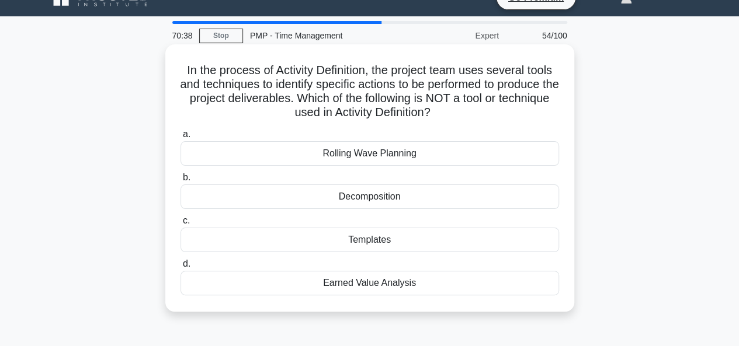
scroll to position [26, 0]
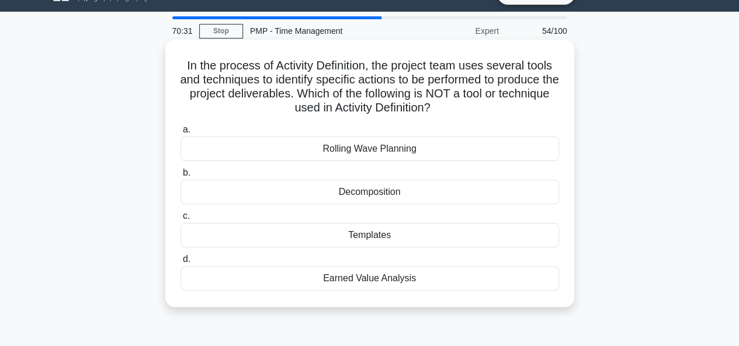
click at [343, 277] on div "Earned Value Analysis" at bounding box center [369, 278] width 378 height 25
click at [180, 263] on input "d. Earned Value Analysis" at bounding box center [180, 260] width 0 height 8
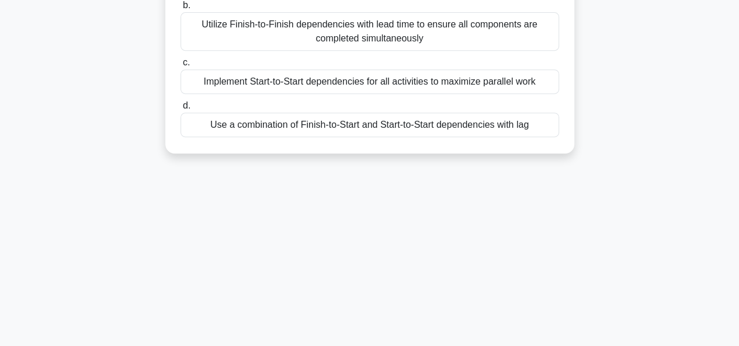
scroll to position [284, 0]
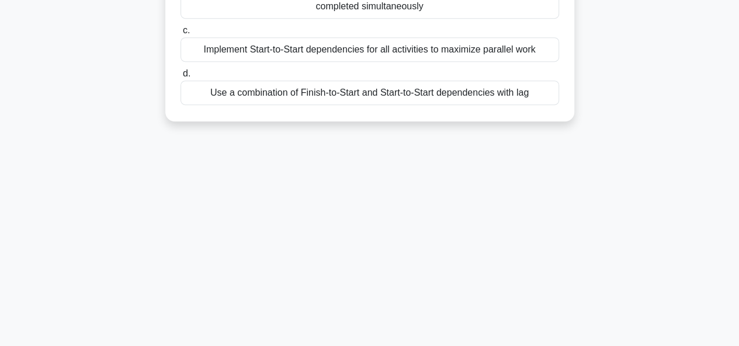
drag, startPoint x: 200, startPoint y: 89, endPoint x: 567, endPoint y: 124, distance: 368.9
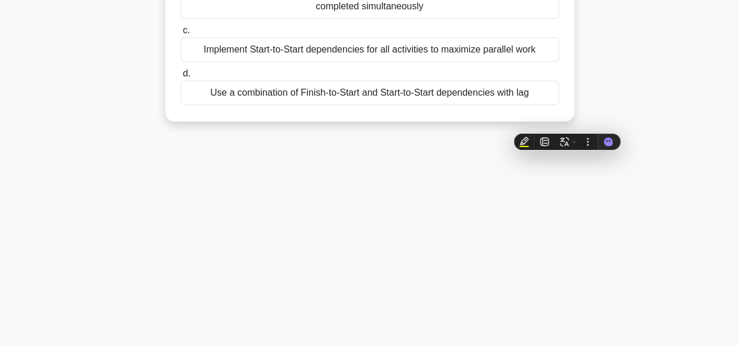
copy div "You are managing a software development project for a new e-commerce platform. …"
click at [226, 207] on div "68:35 Stop PMP - Time Management Advanced 55/100 You are managing a software de…" at bounding box center [370, 50] width 666 height 584
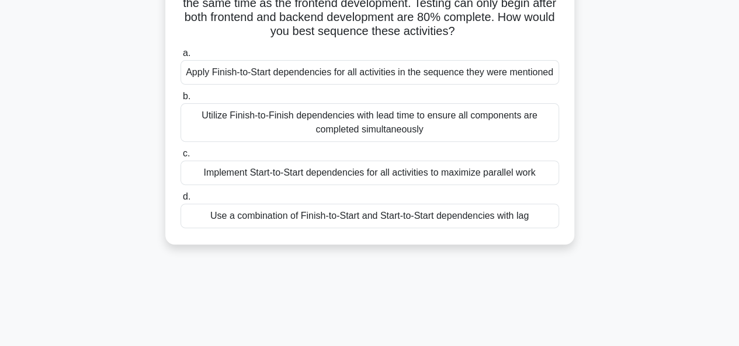
scroll to position [162, 0]
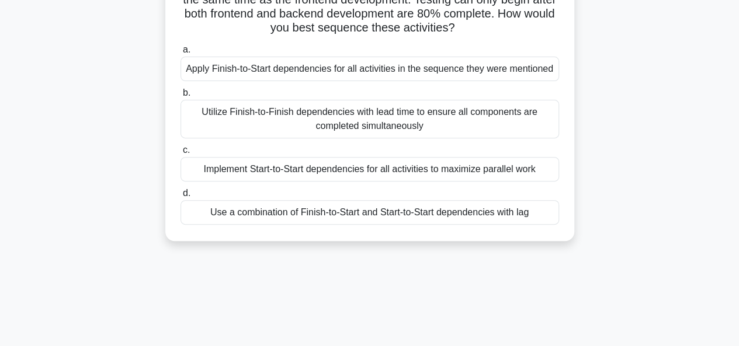
click at [353, 215] on div "Use a combination of Finish-to-Start and Start-to-Start dependencies with lag" at bounding box center [369, 212] width 378 height 25
click at [180, 197] on input "d. Use a combination of Finish-to-Start and Start-to-Start dependencies with lag" at bounding box center [180, 194] width 0 height 8
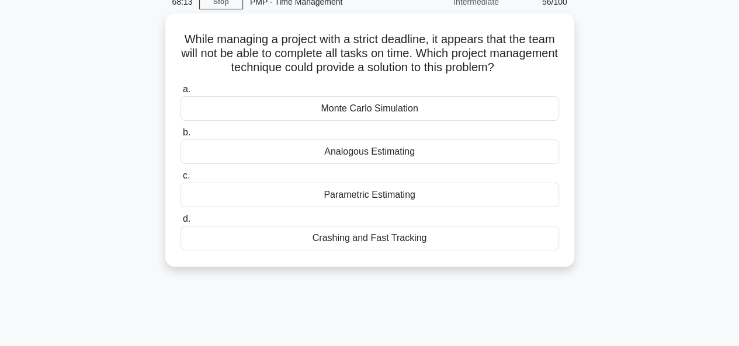
scroll to position [0, 0]
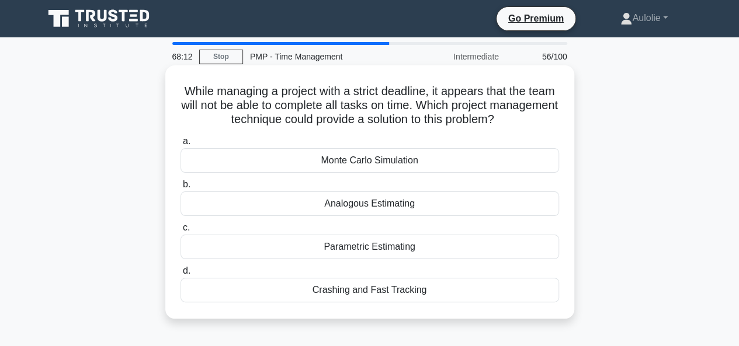
drag, startPoint x: 198, startPoint y: 94, endPoint x: 538, endPoint y: 309, distance: 401.5
click at [538, 309] on div "While managing a project with a strict deadline, it appears that the team will …" at bounding box center [369, 192] width 399 height 244
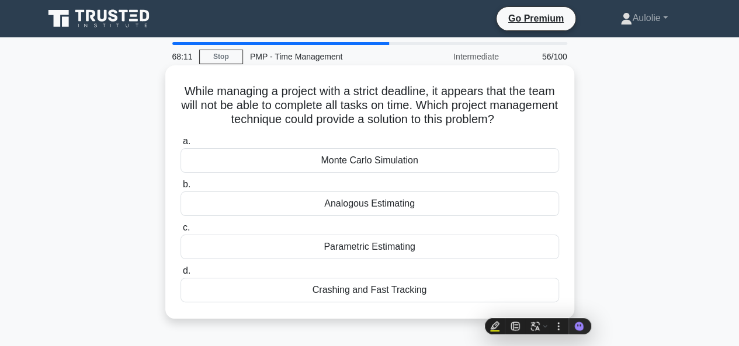
copy div "hile managing a project with a strict deadline, it appears that the team will n…"
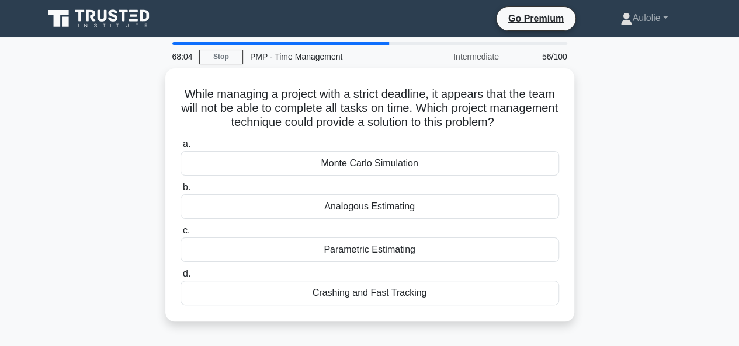
click at [71, 181] on div "While managing a project with a strict deadline, it appears that the team will …" at bounding box center [370, 201] width 666 height 267
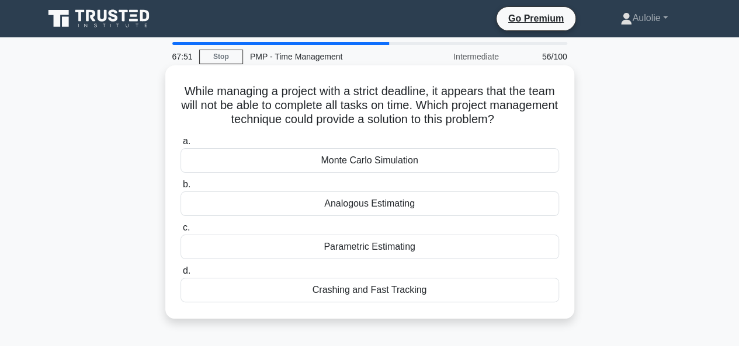
click at [398, 287] on div "Crashing and Fast Tracking" at bounding box center [369, 290] width 378 height 25
click at [180, 275] on input "d. Crashing and Fast Tracking" at bounding box center [180, 271] width 0 height 8
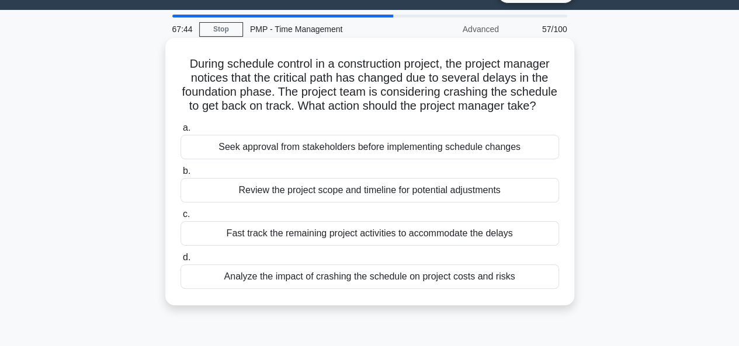
scroll to position [29, 0]
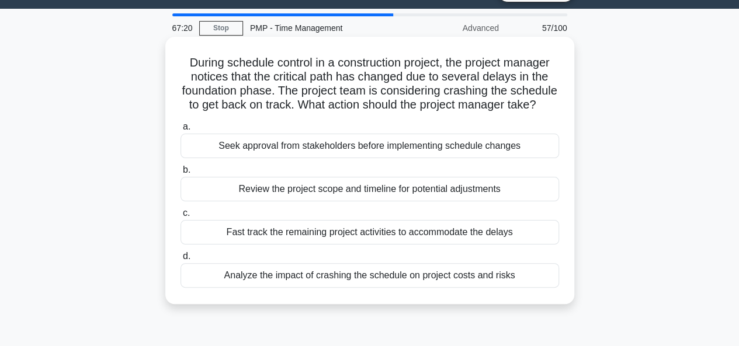
click at [377, 288] on div "Analyze the impact of crashing the schedule on project costs and risks" at bounding box center [369, 275] width 378 height 25
click at [180, 260] on input "d. Analyze the impact of crashing the schedule on project costs and risks" at bounding box center [180, 257] width 0 height 8
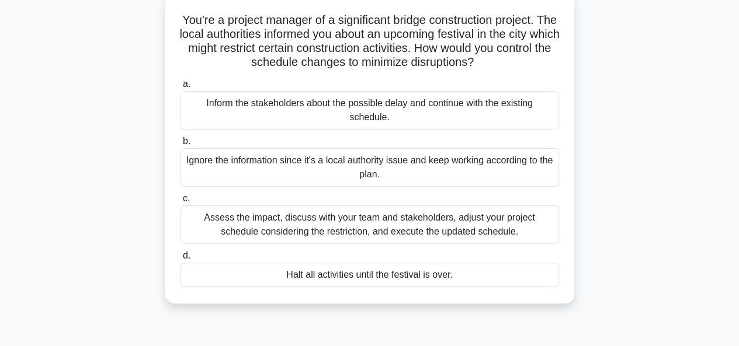
scroll to position [72, 0]
click at [382, 234] on div "Assess the impact, discuss with your team and stakeholders, adjust your project…" at bounding box center [369, 224] width 378 height 39
click at [180, 202] on input "c. Assess the impact, discuss with your team and stakeholders, adjust your proj…" at bounding box center [180, 198] width 0 height 8
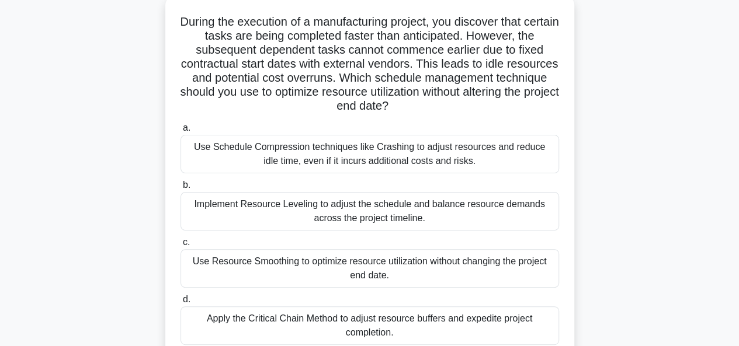
scroll to position [70, 0]
click at [313, 215] on div "Implement Resource Leveling to adjust the schedule and balance resource demands…" at bounding box center [369, 210] width 378 height 39
click at [180, 189] on input "b. Implement Resource Leveling to adjust the schedule and balance resource dema…" at bounding box center [180, 185] width 0 height 8
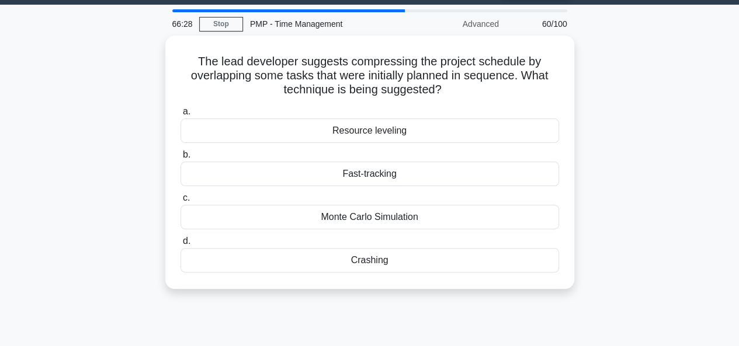
scroll to position [0, 0]
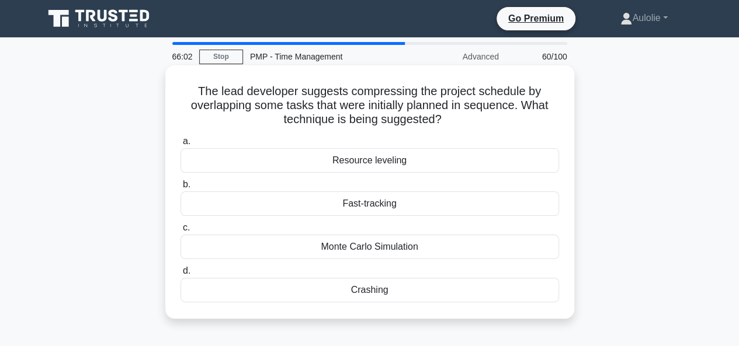
click at [389, 213] on div "Fast-tracking" at bounding box center [369, 203] width 378 height 25
click at [180, 189] on input "b. Fast-tracking" at bounding box center [180, 185] width 0 height 8
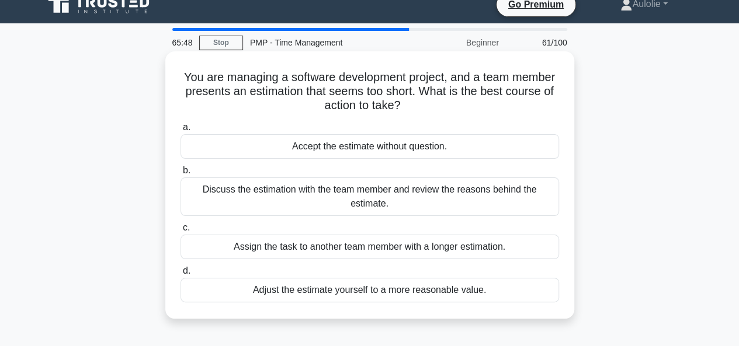
scroll to position [15, 0]
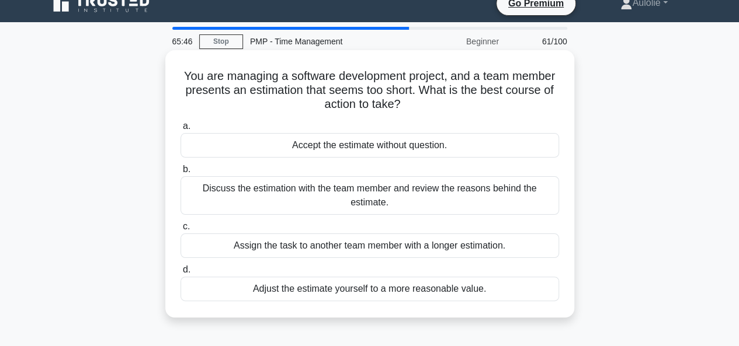
click at [363, 205] on div "Discuss the estimation with the team member and review the reasons behind the e…" at bounding box center [369, 195] width 378 height 39
click at [180, 173] on input "b. Discuss the estimation with the team member and review the reasons behind th…" at bounding box center [180, 170] width 0 height 8
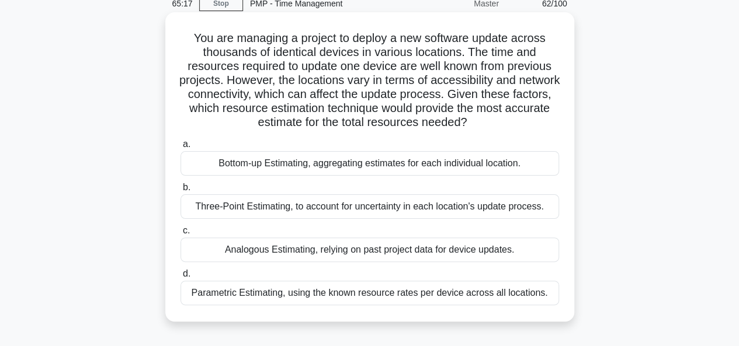
scroll to position [55, 0]
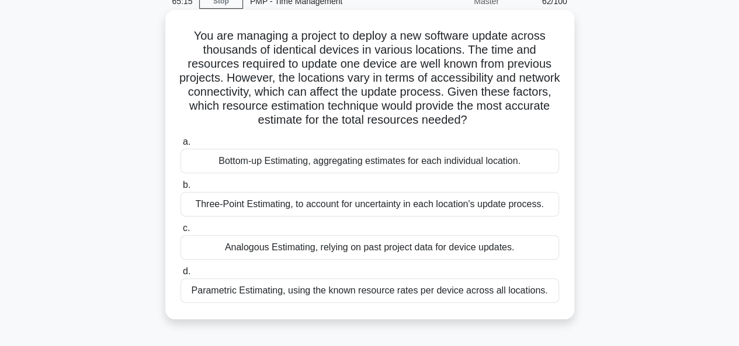
drag, startPoint x: 183, startPoint y: 30, endPoint x: 551, endPoint y: 288, distance: 449.8
click at [551, 288] on div "You are managing a project to deploy a new software update across thousands of …" at bounding box center [369, 165] width 399 height 300
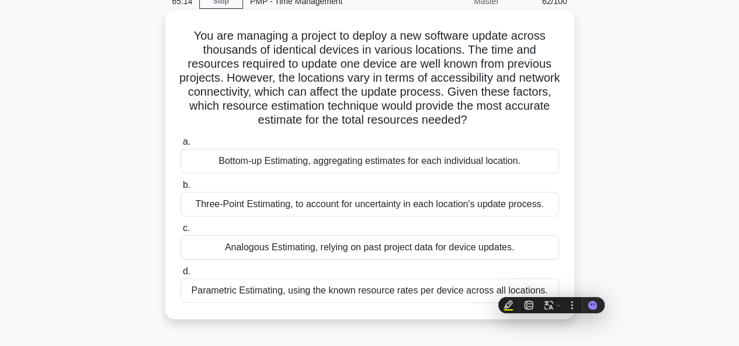
copy div "You are managing a project to deploy a new software update across thousands of …"
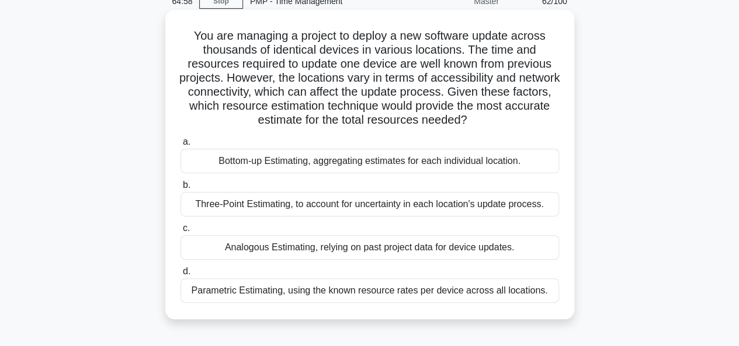
click at [274, 289] on div "Parametric Estimating, using the known resource rates per device across all loc…" at bounding box center [369, 290] width 378 height 25
click at [180, 276] on input "d. Parametric Estimating, using the known resource rates per device across all …" at bounding box center [180, 272] width 0 height 8
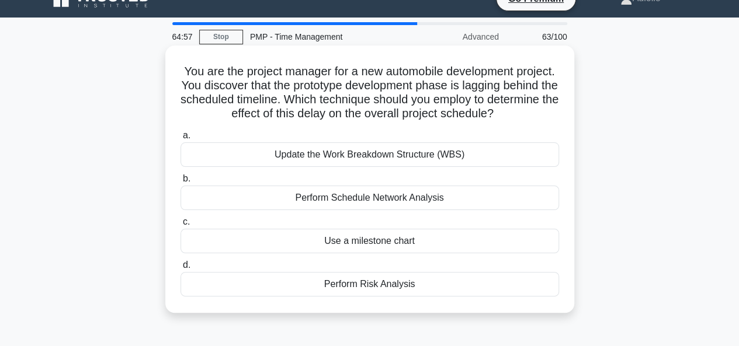
scroll to position [0, 0]
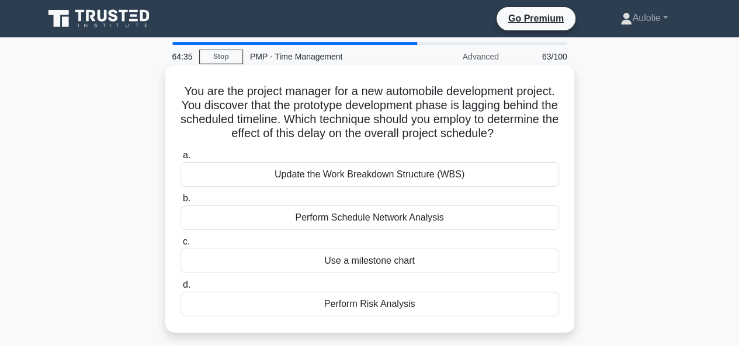
click at [363, 224] on div "Perform Schedule Network Analysis" at bounding box center [369, 218] width 378 height 25
click at [180, 203] on input "b. Perform Schedule Network Analysis" at bounding box center [180, 199] width 0 height 8
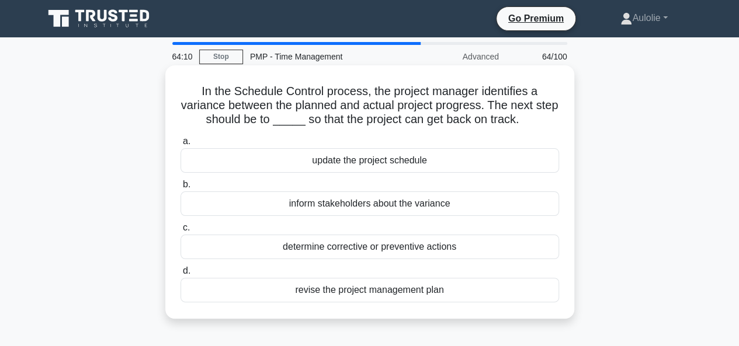
click at [386, 168] on div "update the project schedule" at bounding box center [369, 160] width 378 height 25
click at [180, 145] on input "a. update the project schedule" at bounding box center [180, 142] width 0 height 8
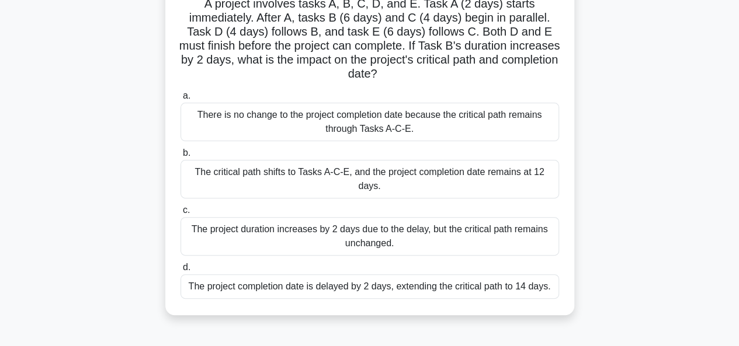
scroll to position [91, 0]
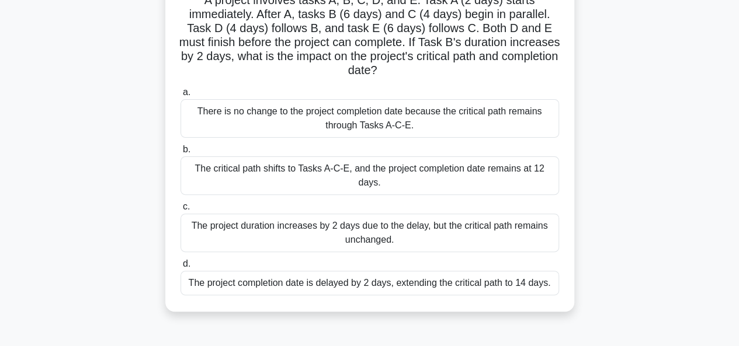
click at [413, 238] on div "The project duration increases by 2 days due to the delay, but the critical pat…" at bounding box center [369, 233] width 378 height 39
click at [180, 211] on input "c. The project duration increases by 2 days due to the delay, but the critical …" at bounding box center [180, 207] width 0 height 8
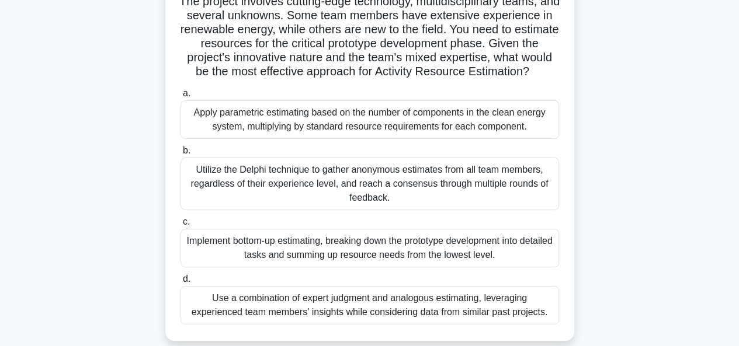
scroll to position [107, 0]
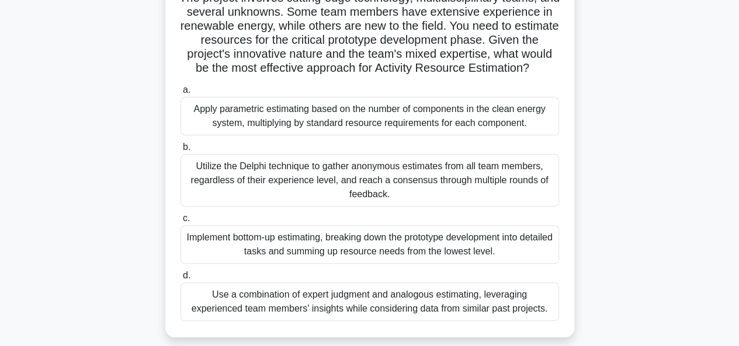
click at [310, 257] on div "Implement bottom-up estimating, breaking down the prototype development into de…" at bounding box center [369, 244] width 378 height 39
click at [180, 222] on input "c. Implement bottom-up estimating, breaking down the prototype development into…" at bounding box center [180, 219] width 0 height 8
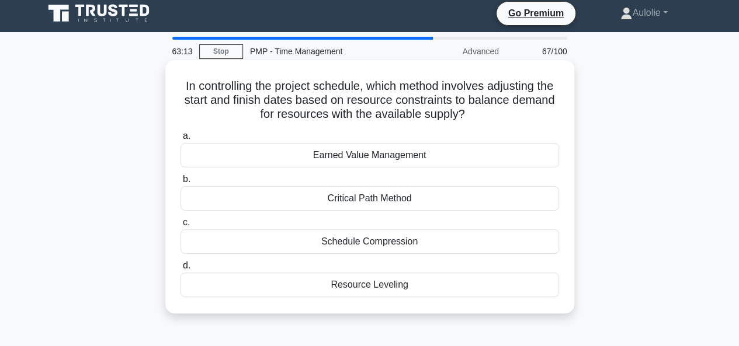
scroll to position [0, 0]
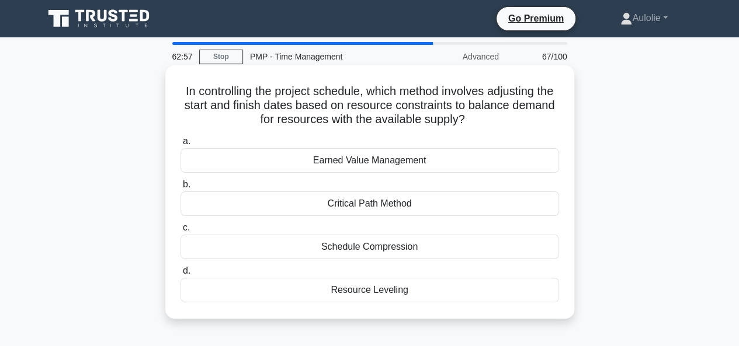
drag, startPoint x: 187, startPoint y: 90, endPoint x: 430, endPoint y: 299, distance: 320.8
click at [430, 299] on div "In controlling the project schedule, which method involves adjusting the start …" at bounding box center [369, 192] width 399 height 244
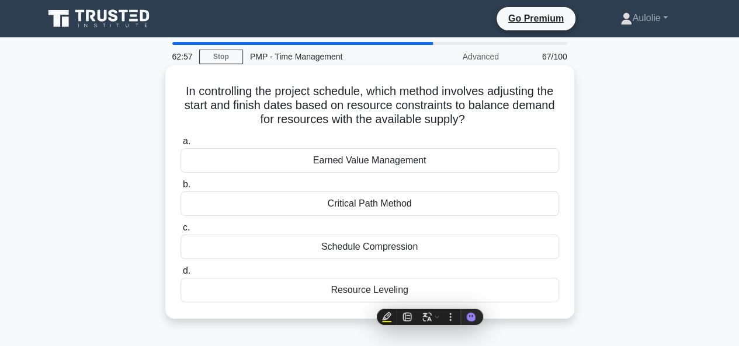
copy div "In controlling the project schedule, which method involves adjusting the start …"
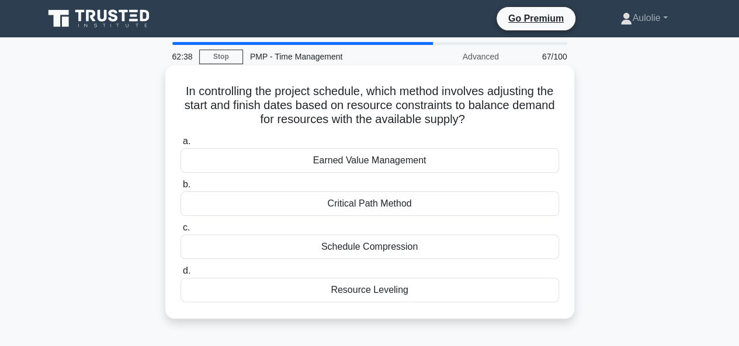
click at [365, 289] on div "Resource Leveling" at bounding box center [369, 290] width 378 height 25
click at [180, 275] on input "d. Resource Leveling" at bounding box center [180, 271] width 0 height 8
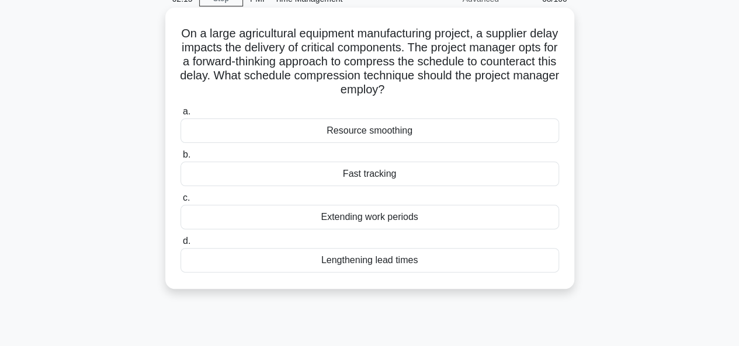
scroll to position [58, 0]
click at [396, 175] on div "Fast tracking" at bounding box center [369, 173] width 378 height 25
click at [180, 158] on input "b. Fast tracking" at bounding box center [180, 155] width 0 height 8
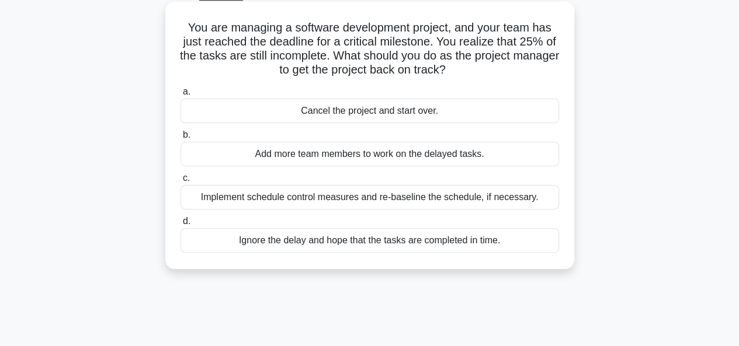
scroll to position [65, 0]
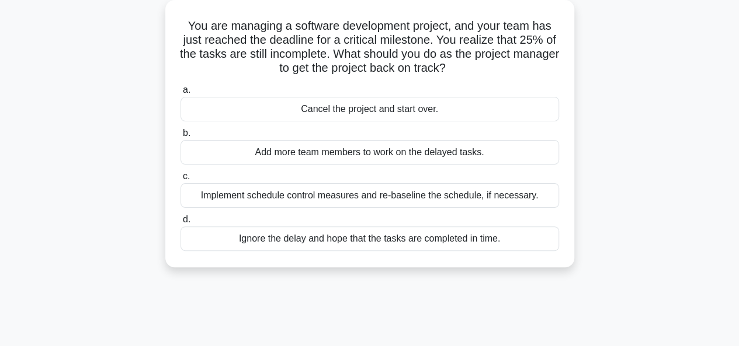
click at [340, 198] on div "Implement schedule control measures and re-baseline the schedule, if necessary." at bounding box center [369, 195] width 378 height 25
click at [180, 180] on input "c. Implement schedule control measures and re-baseline the schedule, if necessa…" at bounding box center [180, 177] width 0 height 8
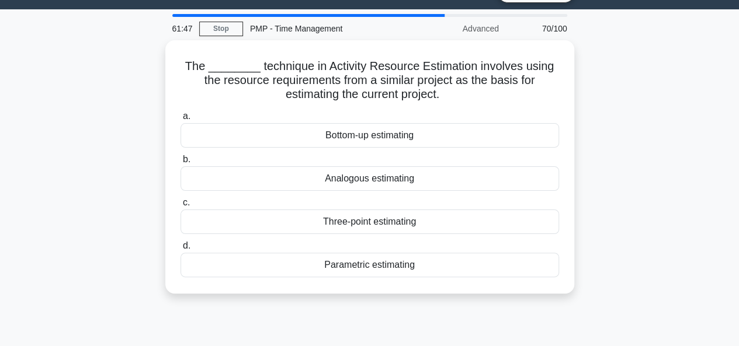
scroll to position [0, 0]
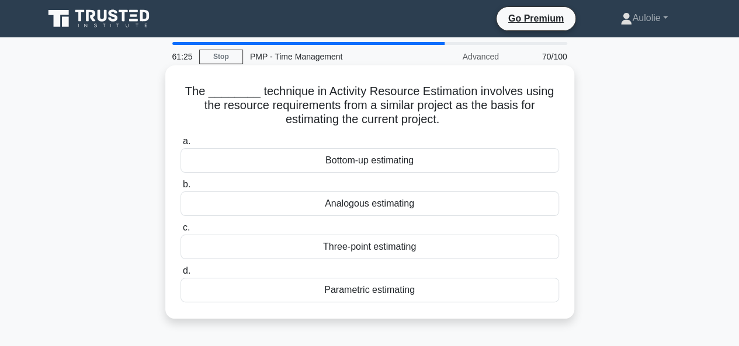
click at [346, 287] on div "Parametric estimating" at bounding box center [369, 290] width 378 height 25
click at [180, 275] on input "d. Parametric estimating" at bounding box center [180, 271] width 0 height 8
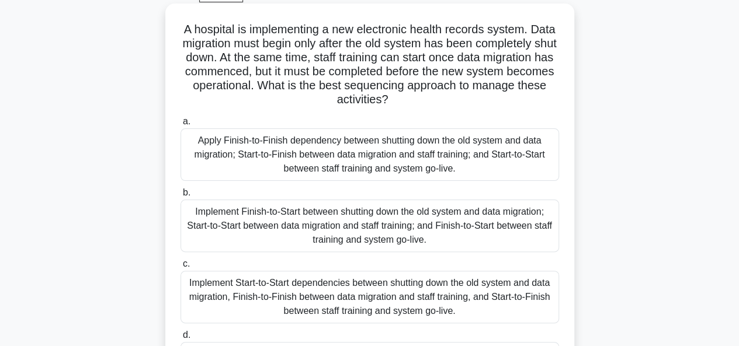
scroll to position [65, 0]
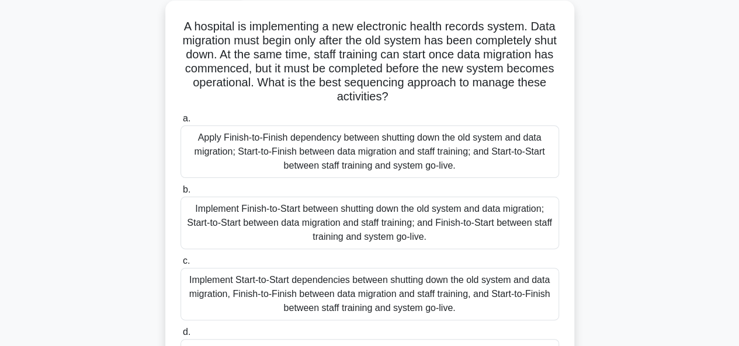
click at [347, 278] on div "Implement Start-to-Start dependencies between shutting down the old system and …" at bounding box center [369, 294] width 378 height 53
click at [180, 265] on input "c. Implement Start-to-Start dependencies between shutting down the old system a…" at bounding box center [180, 261] width 0 height 8
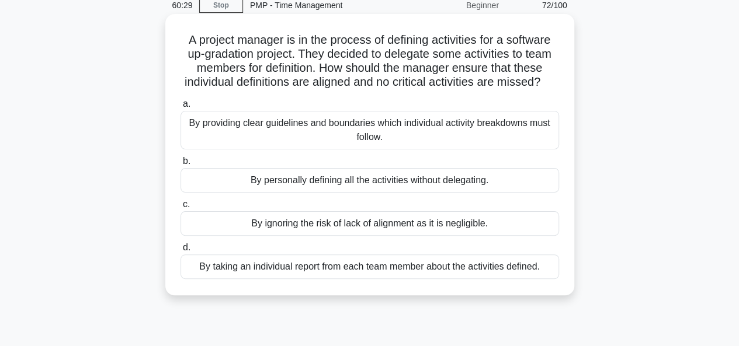
scroll to position [49, 0]
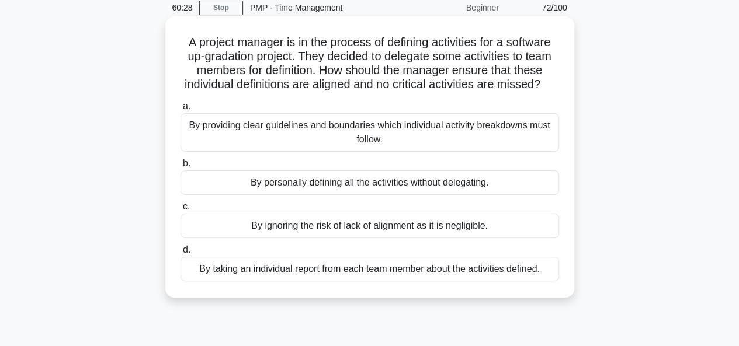
click at [318, 150] on div "By providing clear guidelines and boundaries which individual activity breakdow…" at bounding box center [369, 132] width 378 height 39
click at [180, 110] on input "a. By providing clear guidelines and boundaries which individual activity break…" at bounding box center [180, 107] width 0 height 8
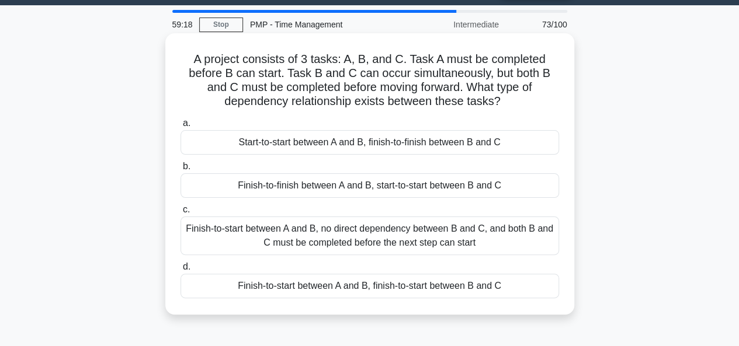
scroll to position [33, 0]
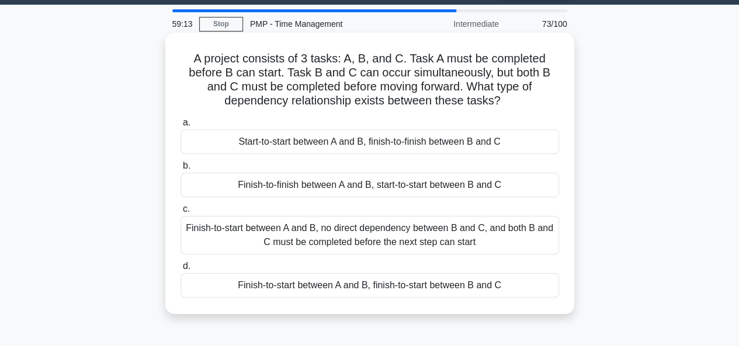
click at [338, 189] on div "Finish-to-finish between A and B, start-to-start between B and C" at bounding box center [369, 185] width 378 height 25
click at [180, 170] on input "b. Finish-to-finish between A and B, start-to-start between B and C" at bounding box center [180, 166] width 0 height 8
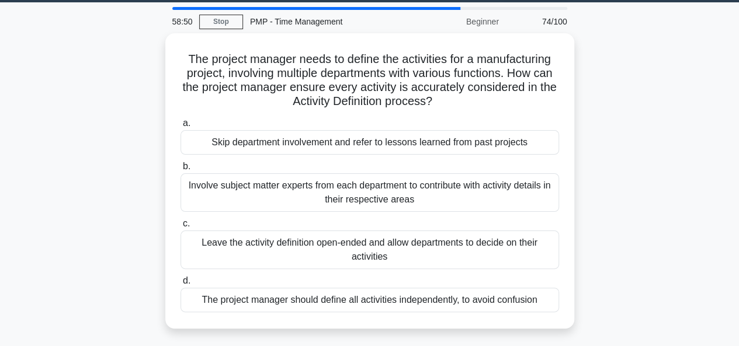
scroll to position [37, 0]
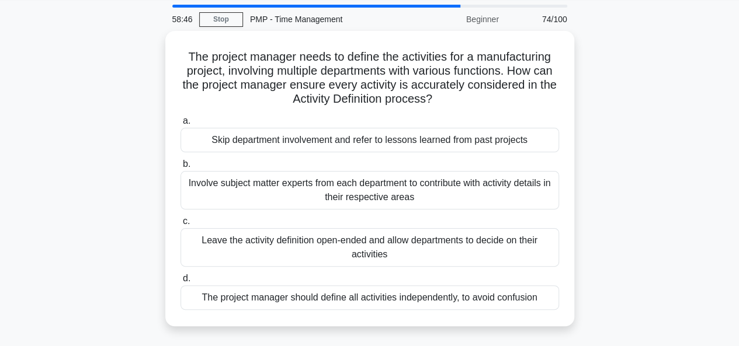
click at [338, 189] on div "Involve subject matter experts from each department to contribute with activity…" at bounding box center [369, 190] width 378 height 39
click at [180, 168] on input "b. Involve subject matter experts from each department to contribute with activ…" at bounding box center [180, 165] width 0 height 8
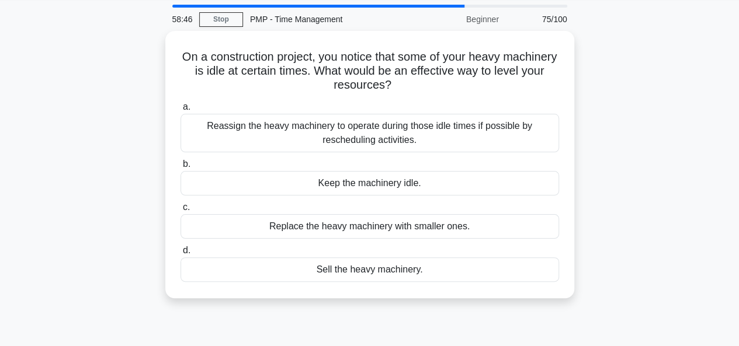
scroll to position [0, 0]
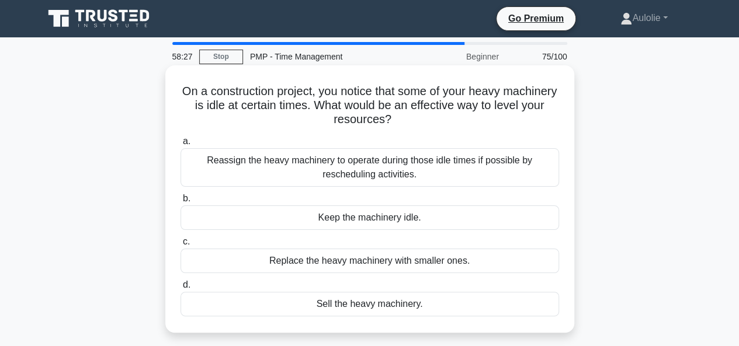
click at [304, 175] on div "Reassign the heavy machinery to operate during those idle times if possible by …" at bounding box center [369, 167] width 378 height 39
click at [180, 145] on input "a. Reassign the heavy machinery to operate during those idle times if possible …" at bounding box center [180, 142] width 0 height 8
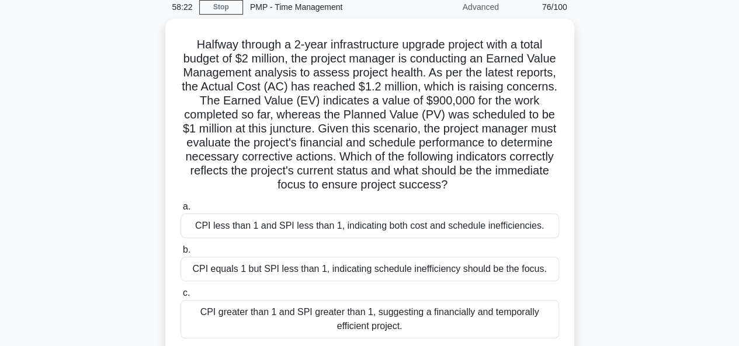
scroll to position [50, 0]
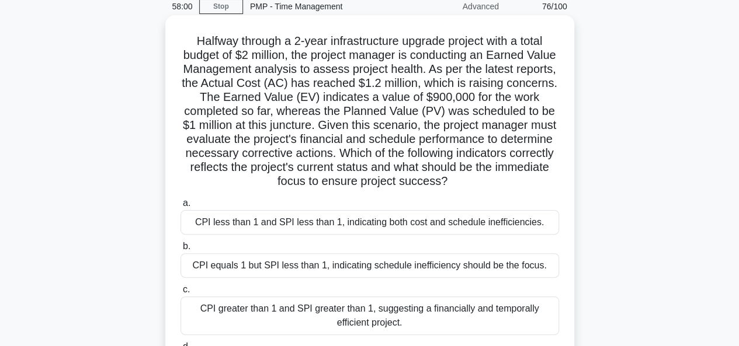
click at [325, 245] on label "b. CPI equals 1 but SPI less than 1, indicating schedule inefficiency should be…" at bounding box center [369, 258] width 378 height 39
click at [180, 245] on input "b. CPI equals 1 but SPI less than 1, indicating schedule inefficiency should be…" at bounding box center [180, 247] width 0 height 8
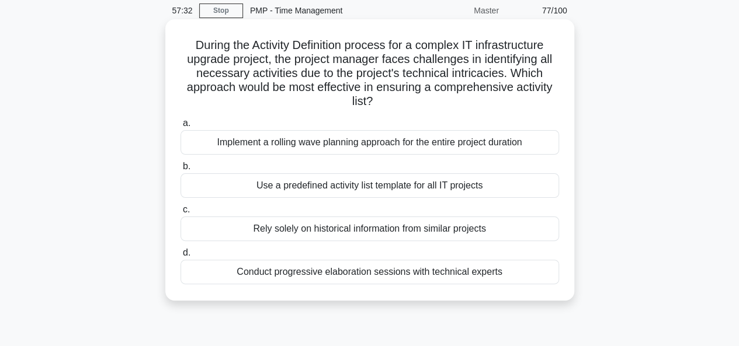
scroll to position [47, 0]
click at [334, 175] on div "Use a predefined activity list template for all IT projects" at bounding box center [369, 185] width 378 height 25
click at [180, 170] on input "b. Use a predefined activity list template for all IT projects" at bounding box center [180, 166] width 0 height 8
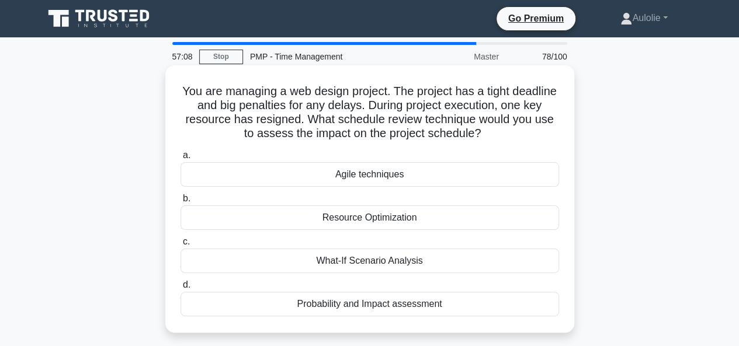
scroll to position [53, 0]
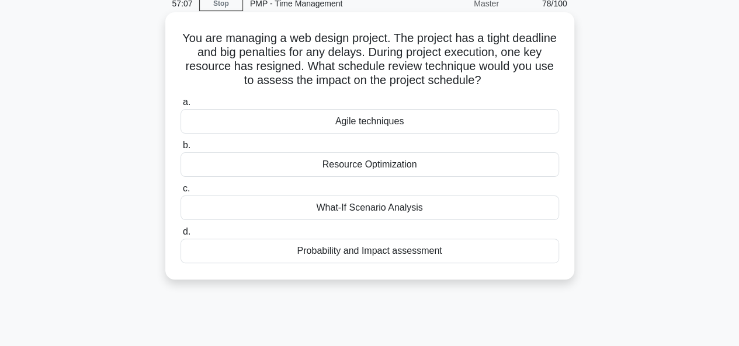
click at [375, 256] on div "Probability and Impact assessment" at bounding box center [369, 251] width 378 height 25
click at [180, 236] on input "d. Probability and Impact assessment" at bounding box center [180, 232] width 0 height 8
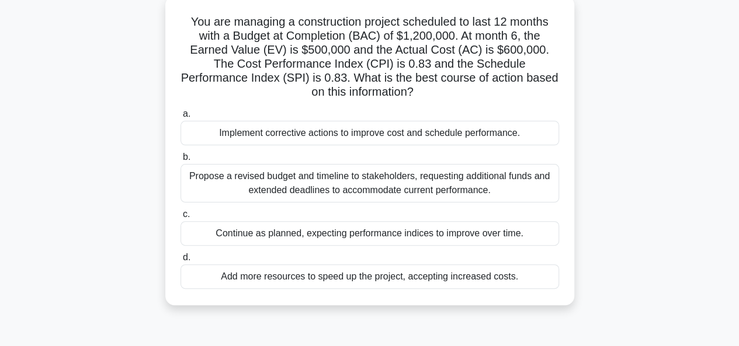
scroll to position [70, 0]
click at [246, 179] on div "Propose a revised budget and timeline to stakeholders, requesting additional fu…" at bounding box center [369, 182] width 378 height 39
click at [180, 161] on input "b. Propose a revised budget and timeline to stakeholders, requesting additional…" at bounding box center [180, 157] width 0 height 8
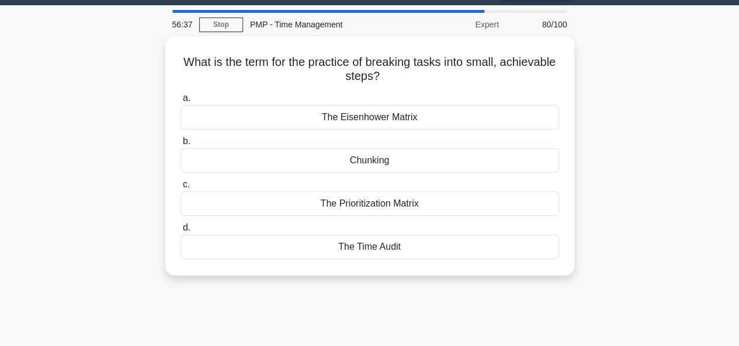
scroll to position [0, 0]
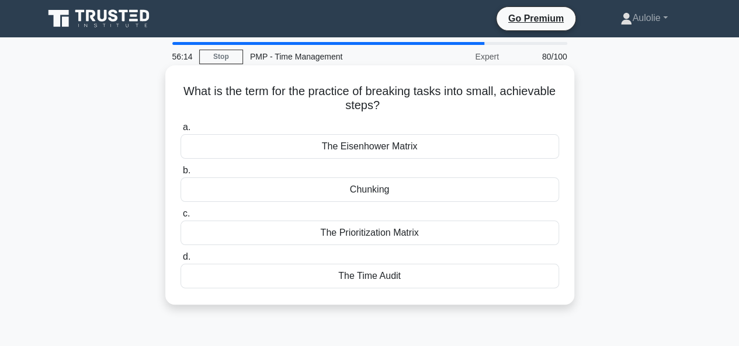
drag, startPoint x: 299, startPoint y: 124, endPoint x: 417, endPoint y: 193, distance: 136.6
click at [417, 193] on div "a. The Eisenhower Matrix b. Chunking c. d." at bounding box center [369, 204] width 392 height 173
drag, startPoint x: 199, startPoint y: 89, endPoint x: 421, endPoint y: 285, distance: 296.1
click at [421, 285] on div "What is the term for the practice of breaking tasks into small, achievable step…" at bounding box center [369, 185] width 399 height 230
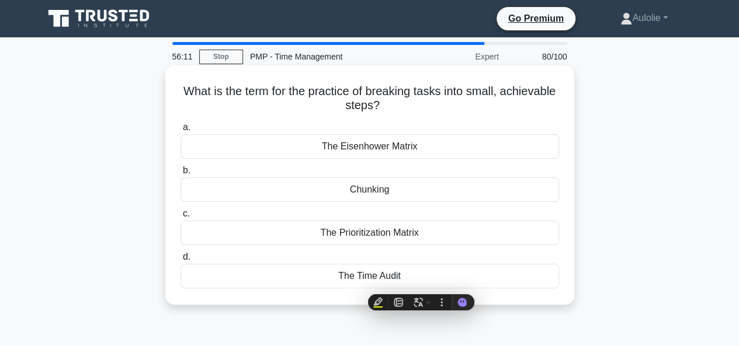
copy div "What is the term for the practice of breaking tasks into small, achievable step…"
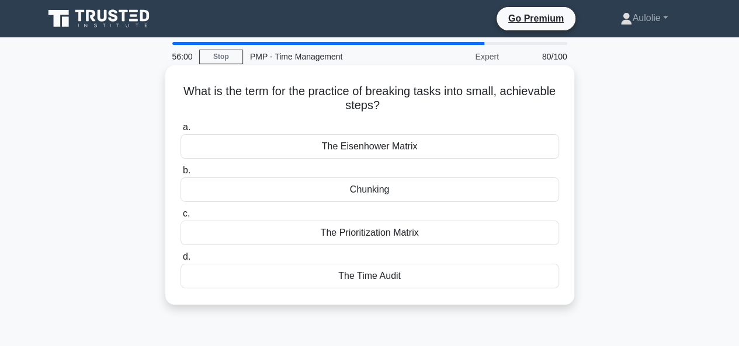
click at [374, 192] on div "Chunking" at bounding box center [369, 189] width 378 height 25
click at [180, 175] on input "b. Chunking" at bounding box center [180, 171] width 0 height 8
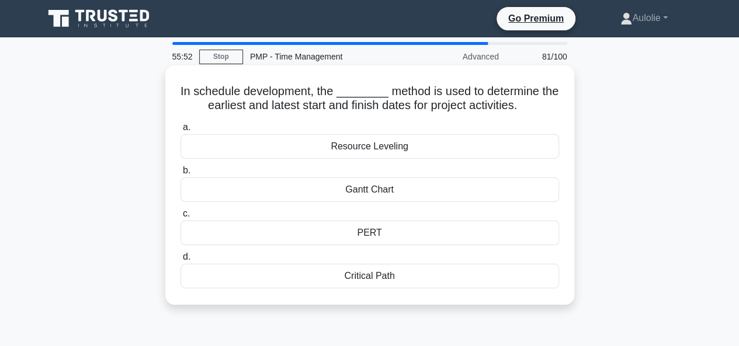
click at [362, 190] on div "Gantt Chart" at bounding box center [369, 189] width 378 height 25
click at [180, 175] on input "b. Gantt Chart" at bounding box center [180, 171] width 0 height 8
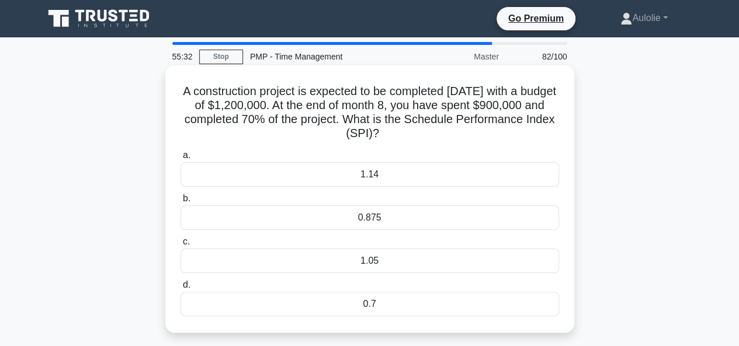
drag, startPoint x: 170, startPoint y: 97, endPoint x: 433, endPoint y: 312, distance: 339.4
click at [433, 312] on div "A construction project is expected to be completed in 12 months with a budget o…" at bounding box center [369, 199] width 399 height 258
copy div "A construction project is expected to be completed in 12 months with a budget o…"
click at [378, 269] on div "1.05" at bounding box center [369, 261] width 378 height 25
click at [180, 246] on input "c. 1.05" at bounding box center [180, 242] width 0 height 8
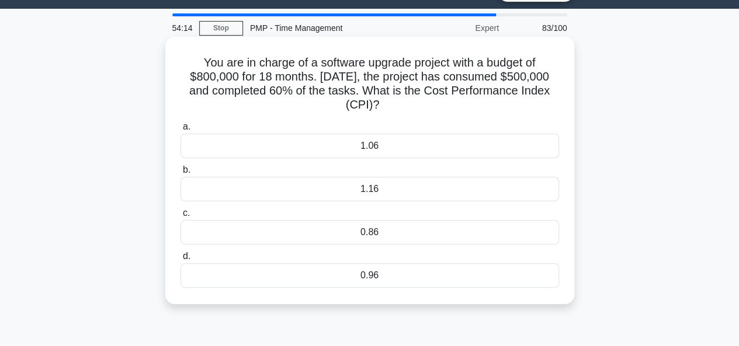
scroll to position [29, 0]
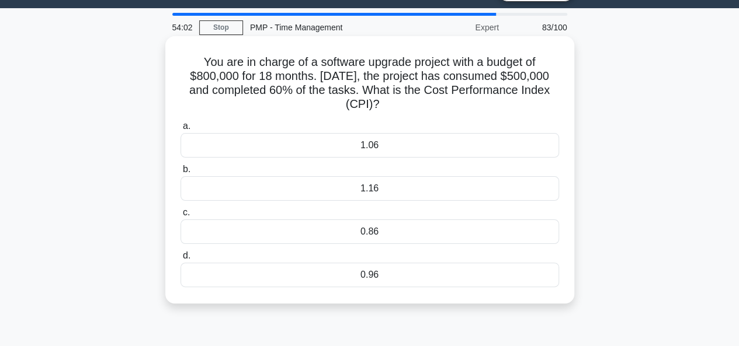
click at [385, 159] on div "a. 1.06 b. 1.16 c." at bounding box center [369, 203] width 392 height 173
click at [358, 151] on div "1.06" at bounding box center [369, 145] width 378 height 25
click at [180, 130] on input "a. 1.06" at bounding box center [180, 127] width 0 height 8
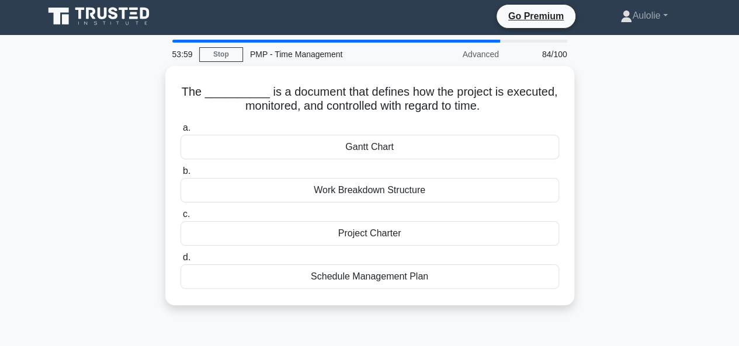
scroll to position [0, 0]
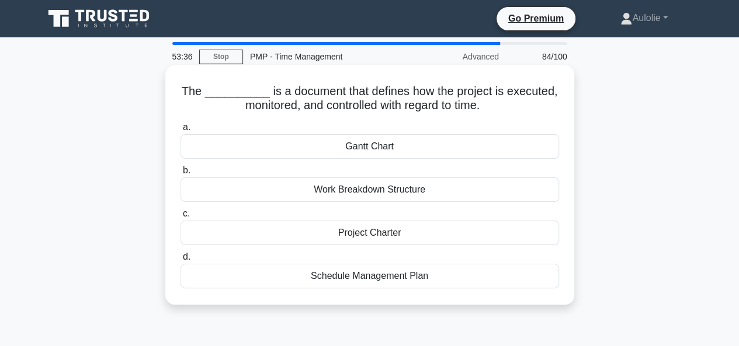
click at [389, 194] on div "Work Breakdown Structure" at bounding box center [369, 189] width 378 height 25
click at [180, 175] on input "b. Work Breakdown Structure" at bounding box center [180, 171] width 0 height 8
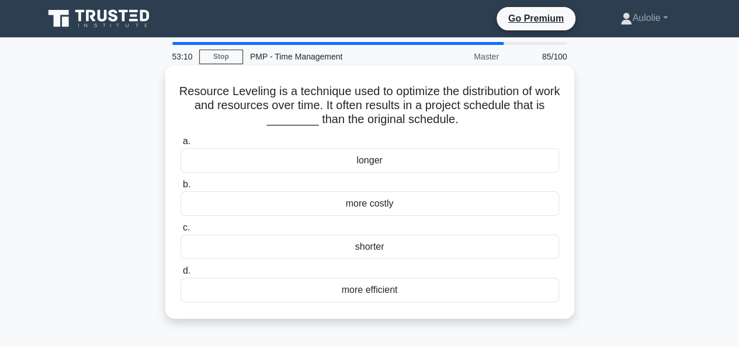
click at [371, 154] on div "longer" at bounding box center [369, 160] width 378 height 25
click at [180, 145] on input "a. longer" at bounding box center [180, 142] width 0 height 8
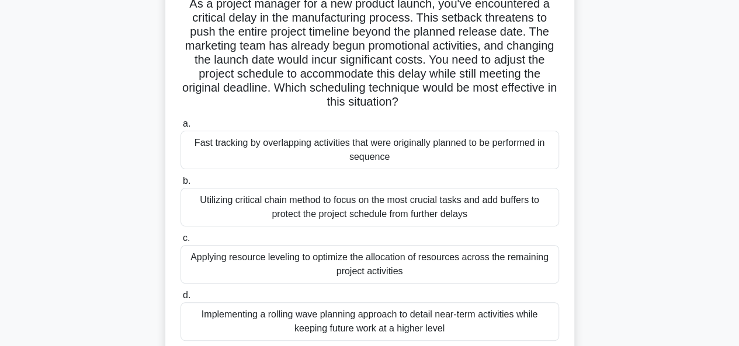
scroll to position [88, 0]
click at [322, 273] on div "Applying resource leveling to optimize the allocation of resources across the r…" at bounding box center [369, 264] width 378 height 39
click at [180, 242] on input "c. Applying resource leveling to optimize the allocation of resources across th…" at bounding box center [180, 238] width 0 height 8
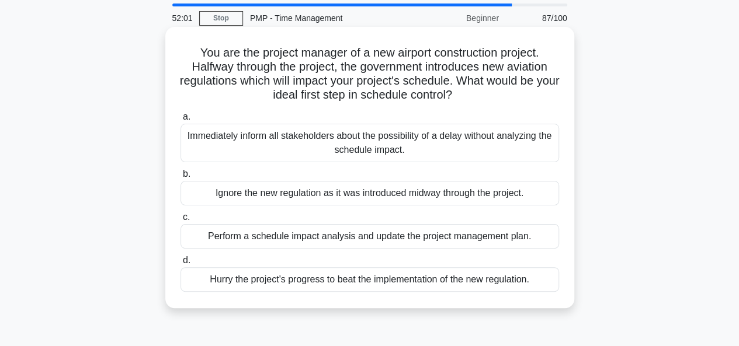
scroll to position [46, 0]
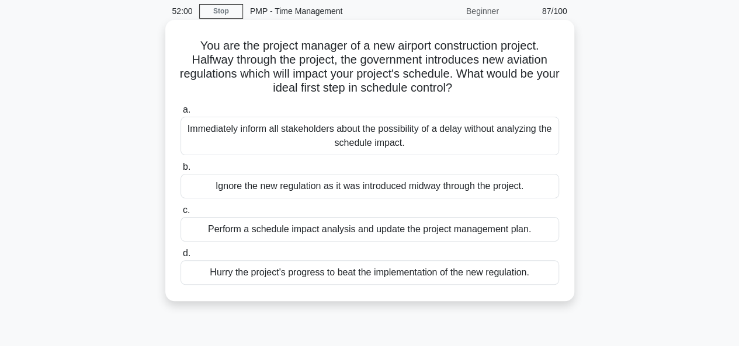
click at [272, 232] on div "Perform a schedule impact analysis and update the project management plan." at bounding box center [369, 229] width 378 height 25
click at [180, 214] on input "c. Perform a schedule impact analysis and update the project management plan." at bounding box center [180, 211] width 0 height 8
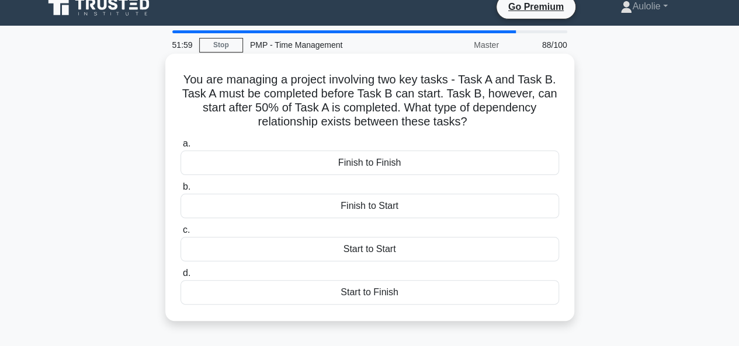
scroll to position [0, 0]
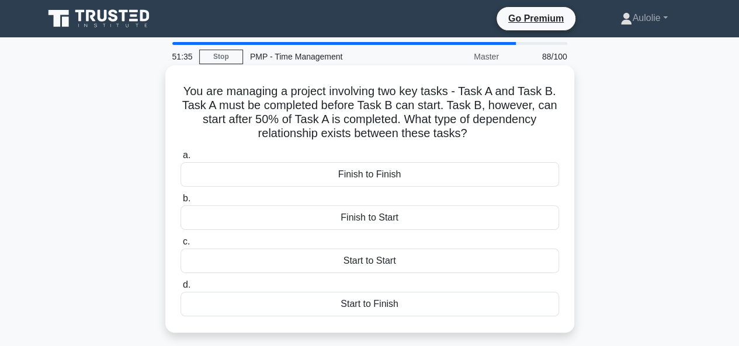
drag, startPoint x: 182, startPoint y: 95, endPoint x: 415, endPoint y: 309, distance: 316.1
click at [415, 309] on div "You are managing a project involving two key tasks - Task A and Task B. Task A …" at bounding box center [369, 199] width 399 height 258
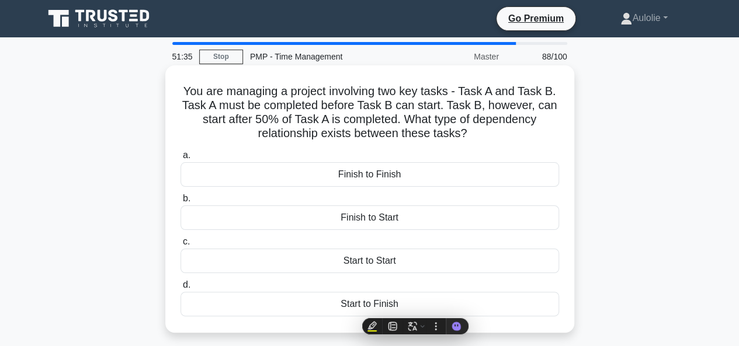
copy div "You are managing a project involving two key tasks - Task A and Task B. Task A …"
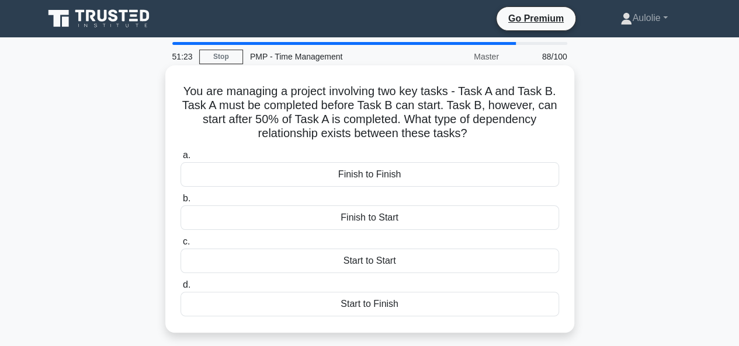
click at [359, 257] on div "Start to Start" at bounding box center [369, 261] width 378 height 25
click at [180, 246] on input "c. Start to Start" at bounding box center [180, 242] width 0 height 8
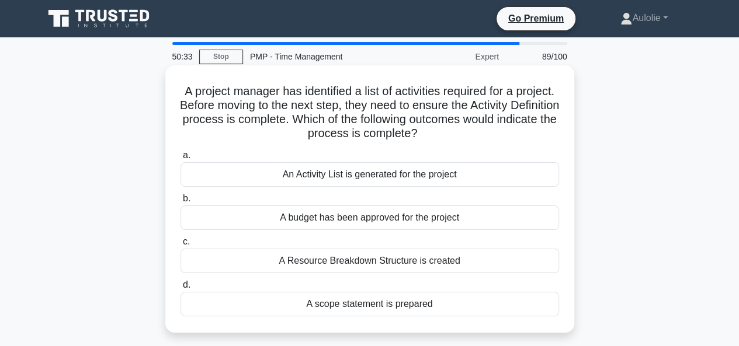
click at [355, 172] on div "An Activity List is generated for the project" at bounding box center [369, 174] width 378 height 25
click at [180, 159] on input "a. An Activity List is generated for the project" at bounding box center [180, 156] width 0 height 8
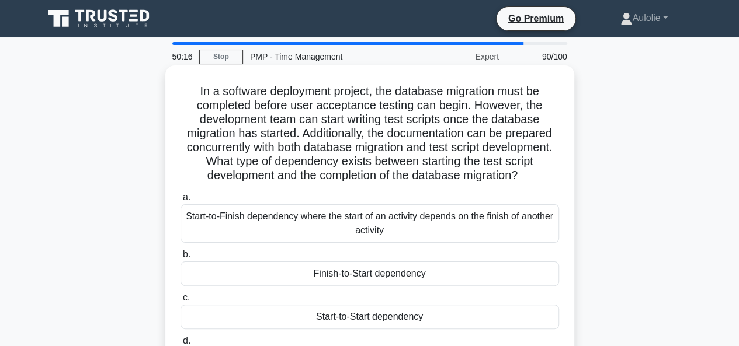
scroll to position [90, 0]
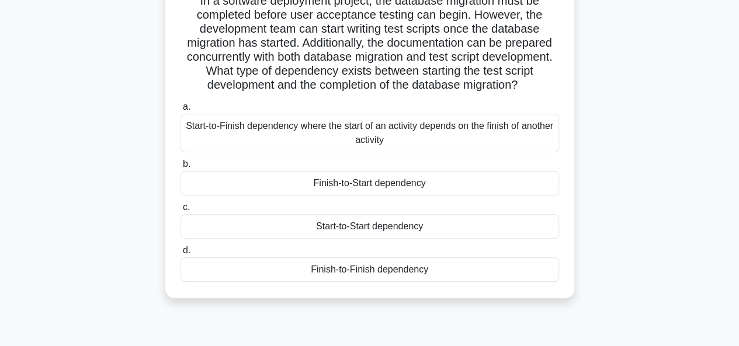
click at [335, 239] on div "Start-to-Start dependency" at bounding box center [369, 226] width 378 height 25
click at [180, 211] on input "c. Start-to-Start dependency" at bounding box center [180, 208] width 0 height 8
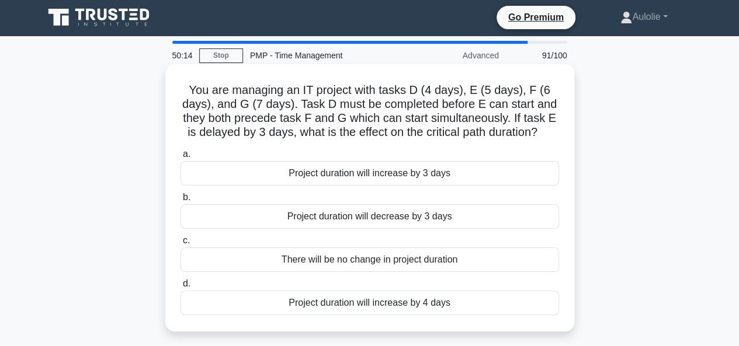
scroll to position [0, 0]
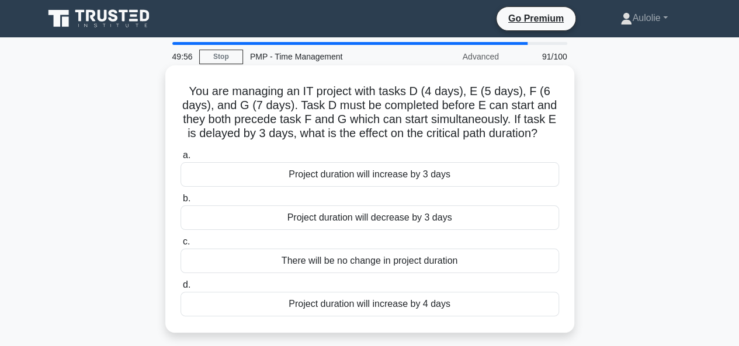
click at [349, 173] on div "Project duration will increase by 3 days" at bounding box center [369, 174] width 378 height 25
click at [180, 159] on input "a. Project duration will increase by 3 days" at bounding box center [180, 156] width 0 height 8
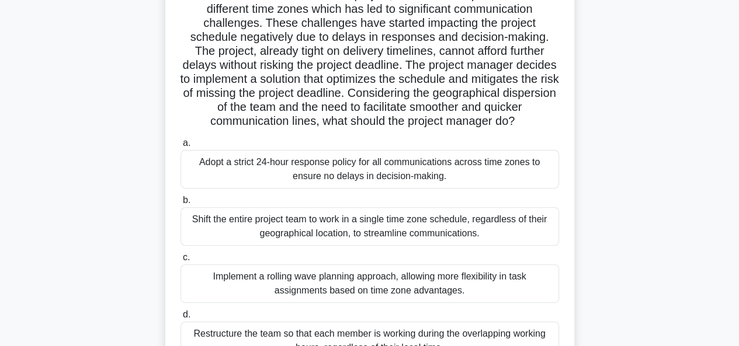
scroll to position [100, 0]
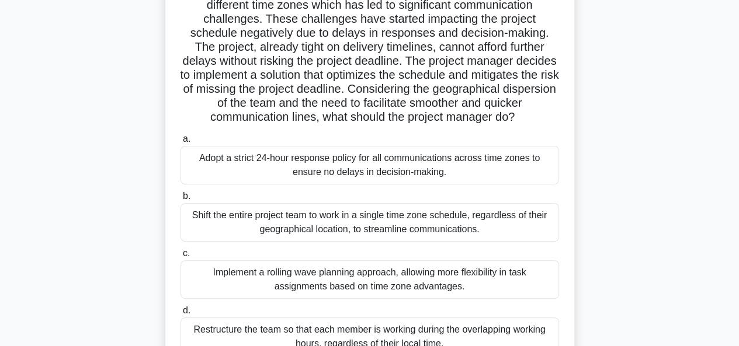
click at [313, 292] on div "Implement a rolling wave planning approach, allowing more flexibility in task a…" at bounding box center [369, 279] width 378 height 39
click at [180, 257] on input "c. Implement a rolling wave planning approach, allowing more flexibility in tas…" at bounding box center [180, 254] width 0 height 8
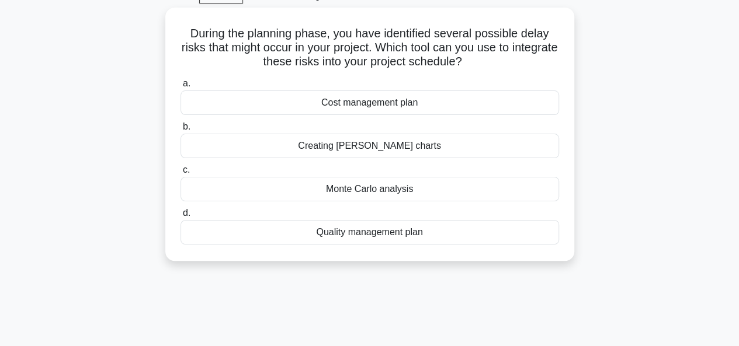
scroll to position [0, 0]
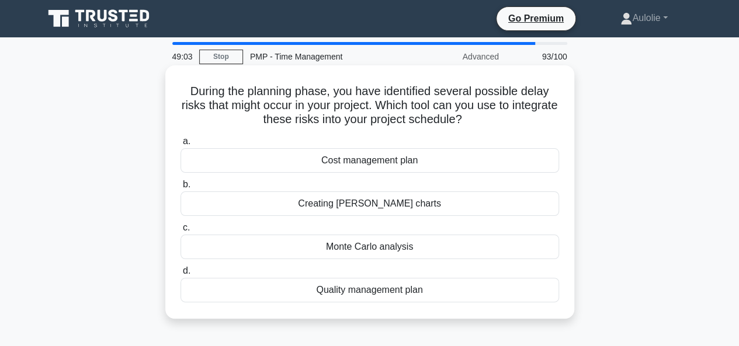
click at [346, 241] on div "Monte Carlo analysis" at bounding box center [369, 247] width 378 height 25
click at [180, 232] on input "c. Monte Carlo analysis" at bounding box center [180, 228] width 0 height 8
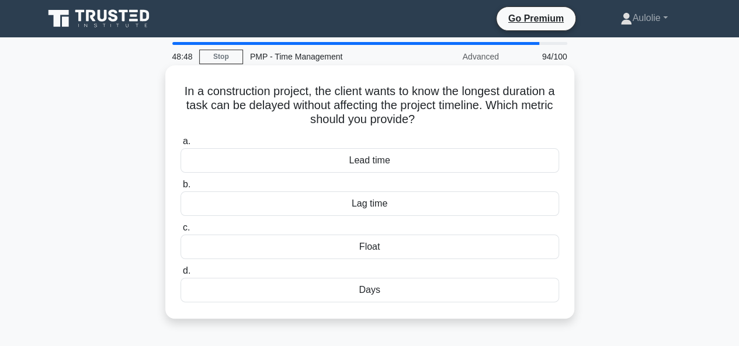
click at [368, 200] on div "Lag time" at bounding box center [369, 203] width 378 height 25
click at [180, 189] on input "b. Lag time" at bounding box center [180, 185] width 0 height 8
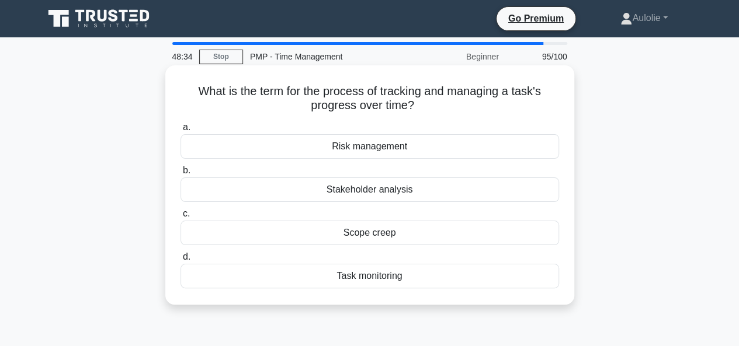
click at [372, 280] on div "Task monitoring" at bounding box center [369, 276] width 378 height 25
click at [180, 261] on input "d. Task monitoring" at bounding box center [180, 257] width 0 height 8
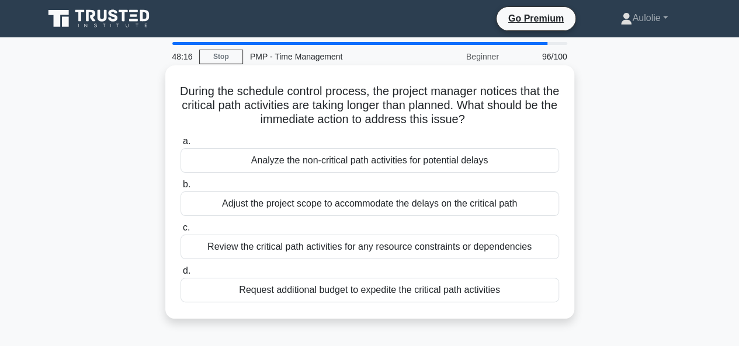
click at [361, 249] on div "Review the critical path activities for any resource constraints or dependencies" at bounding box center [369, 247] width 378 height 25
click at [180, 232] on input "c. Review the critical path activities for any resource constraints or dependen…" at bounding box center [180, 228] width 0 height 8
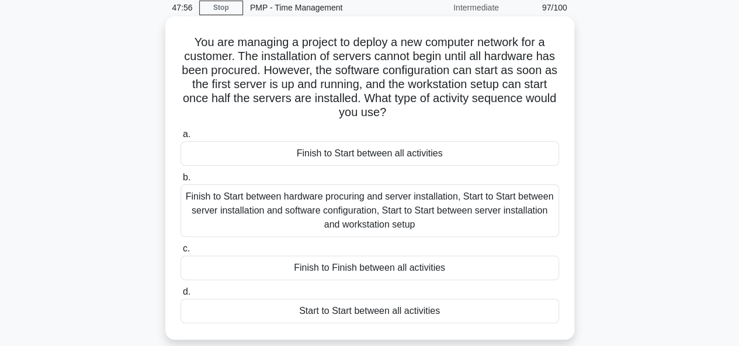
scroll to position [54, 0]
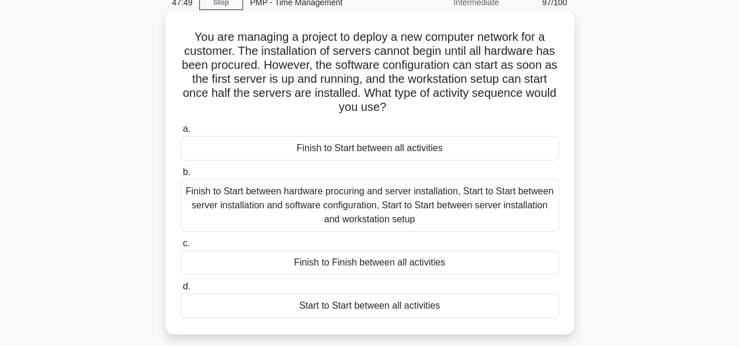
click at [379, 203] on div "Finish to Start between hardware procuring and server installation, Start to St…" at bounding box center [369, 205] width 378 height 53
click at [180, 176] on input "b. Finish to Start between hardware procuring and server installation, Start to…" at bounding box center [180, 173] width 0 height 8
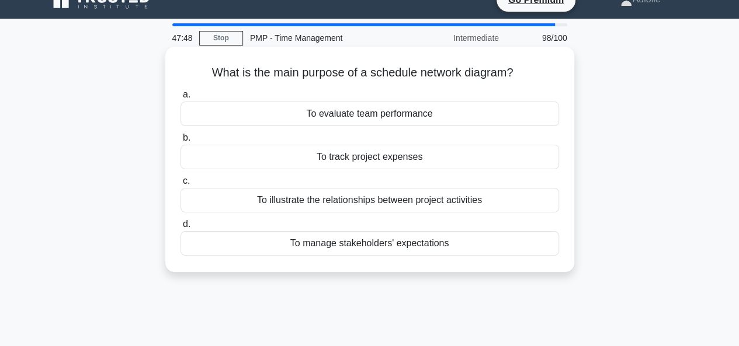
scroll to position [0, 0]
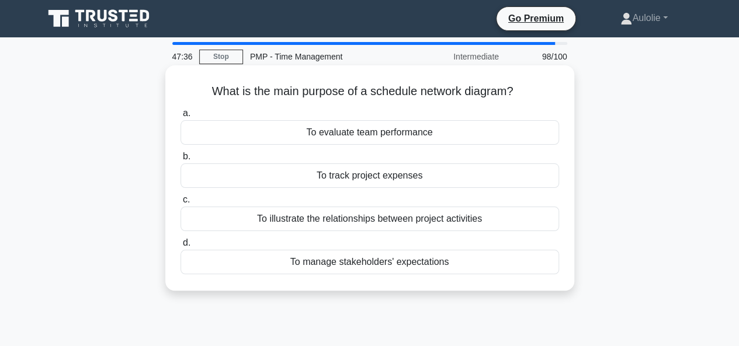
click at [370, 222] on div "To illustrate the relationships between project activities" at bounding box center [369, 219] width 378 height 25
click at [180, 204] on input "c. To illustrate the relationships between project activities" at bounding box center [180, 200] width 0 height 8
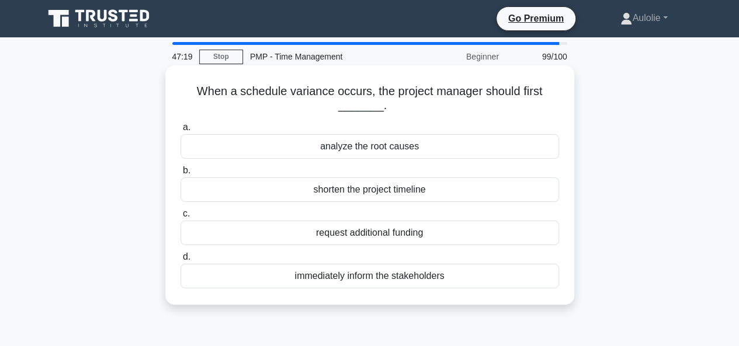
click at [386, 148] on div "analyze the root causes" at bounding box center [369, 146] width 378 height 25
click at [180, 131] on input "a. analyze the root causes" at bounding box center [180, 128] width 0 height 8
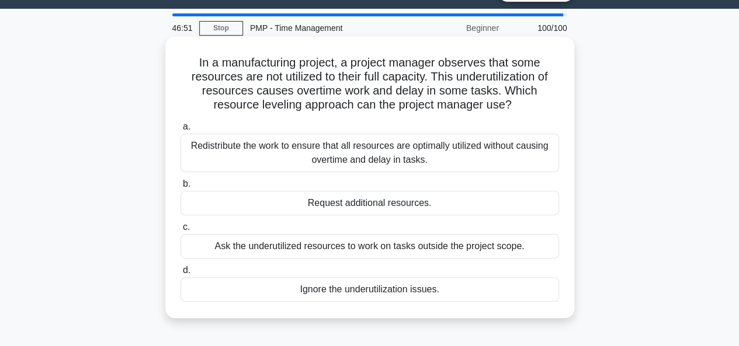
scroll to position [29, 0]
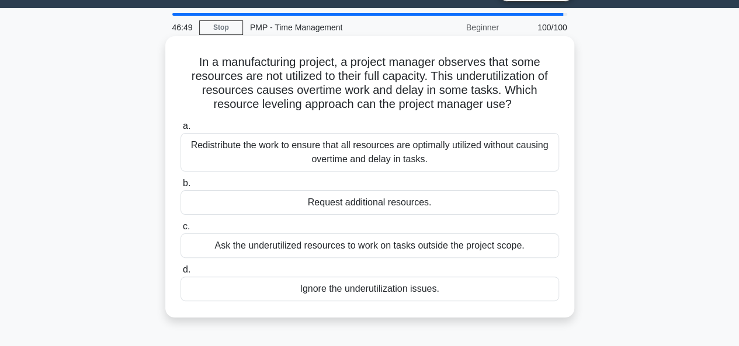
click at [388, 149] on div "Redistribute the work to ensure that all resources are optimally utilized witho…" at bounding box center [369, 152] width 378 height 39
click at [180, 130] on input "a. Redistribute the work to ensure that all resources are optimally utilized wi…" at bounding box center [180, 127] width 0 height 8
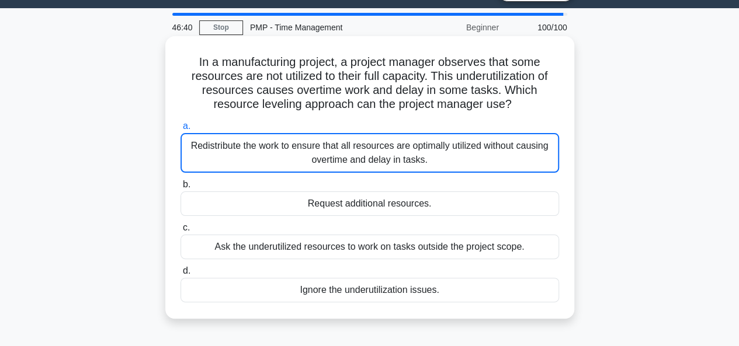
click at [408, 158] on div "Redistribute the work to ensure that all resources are optimally utilized witho…" at bounding box center [369, 153] width 378 height 40
click at [180, 130] on input "a. Redistribute the work to ensure that all resources are optimally utilized wi…" at bounding box center [180, 127] width 0 height 8
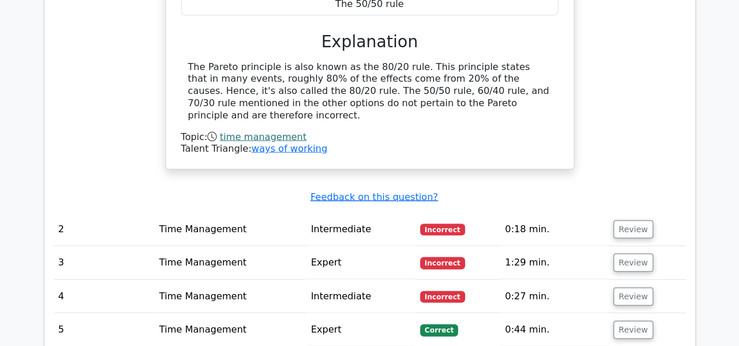
scroll to position [1127, 0]
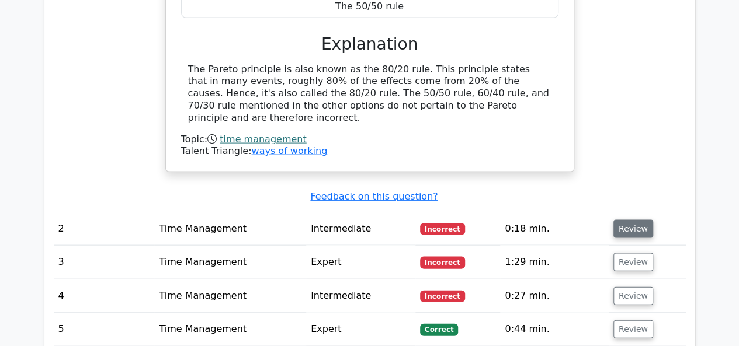
click at [626, 220] on button "Review" at bounding box center [633, 229] width 40 height 18
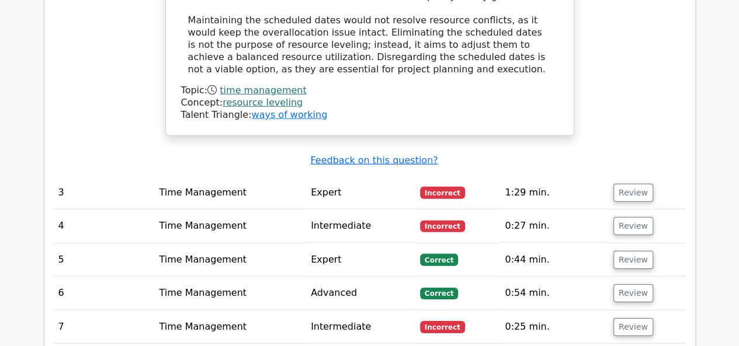
scroll to position [1672, 0]
click at [623, 183] on button "Review" at bounding box center [633, 192] width 40 height 18
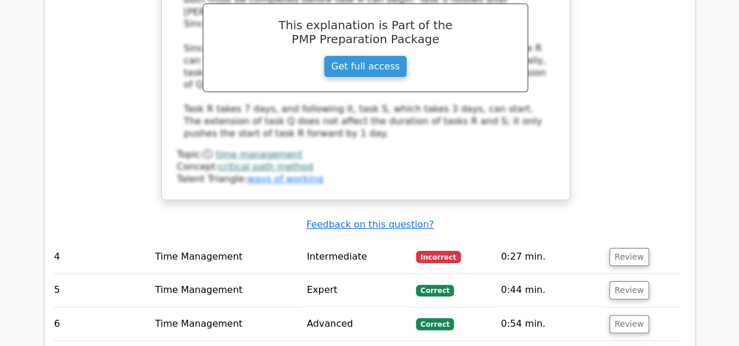
scroll to position [2209, 0]
click at [620, 248] on button "Review" at bounding box center [629, 257] width 40 height 18
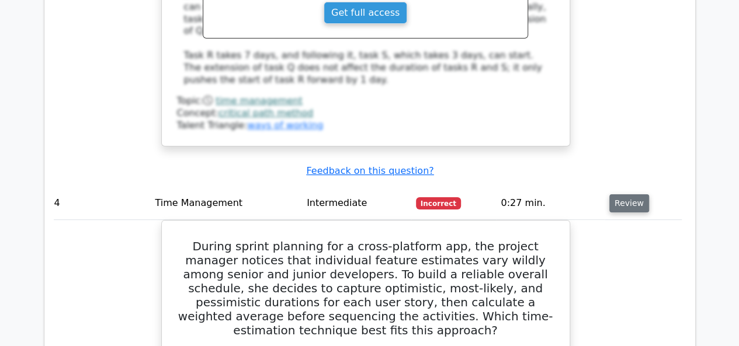
scroll to position [2262, 0]
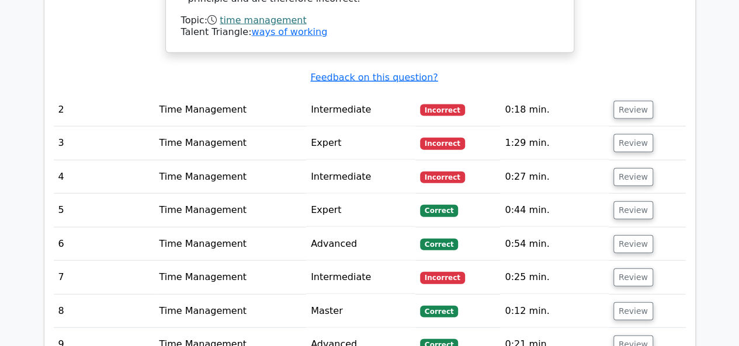
scroll to position [1250, 0]
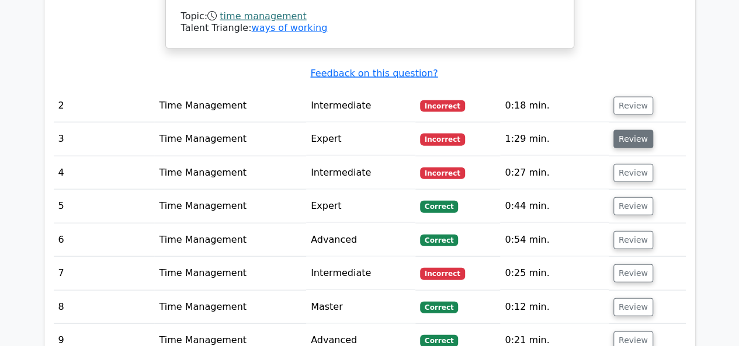
click at [632, 130] on button "Review" at bounding box center [633, 139] width 40 height 18
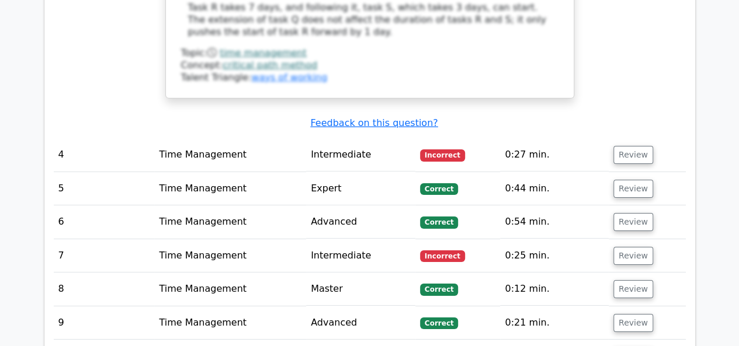
scroll to position [1836, 0]
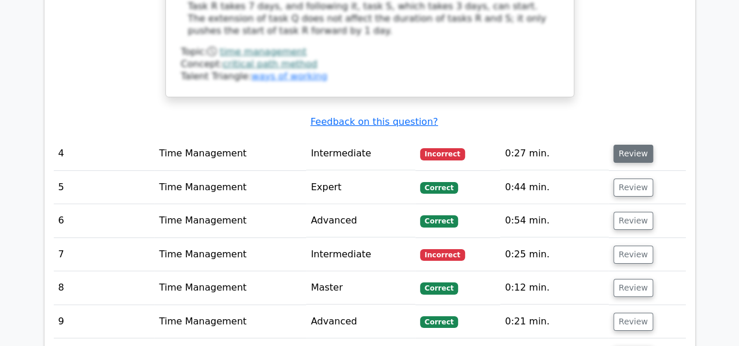
click at [624, 145] on button "Review" at bounding box center [633, 154] width 40 height 18
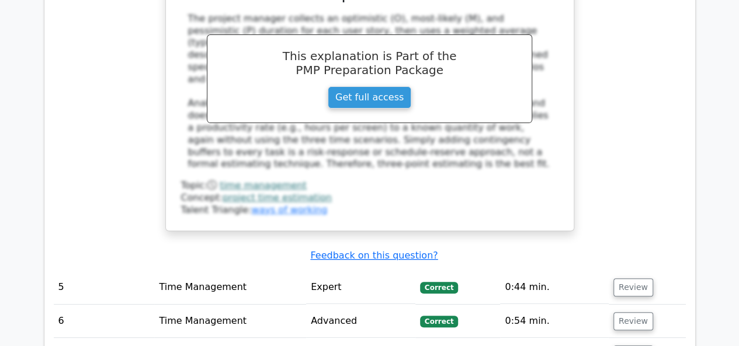
scroll to position [2332, 0]
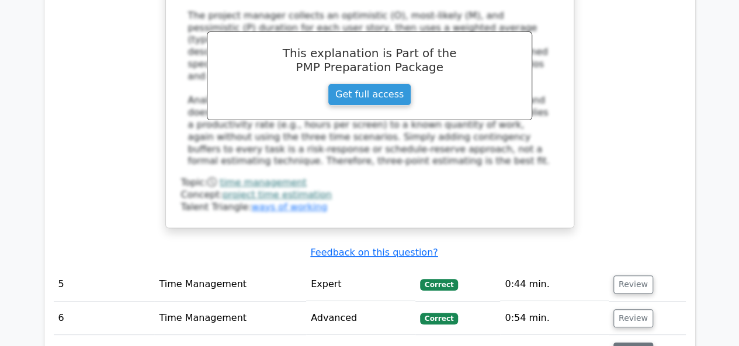
click at [621, 343] on button "Review" at bounding box center [633, 352] width 40 height 18
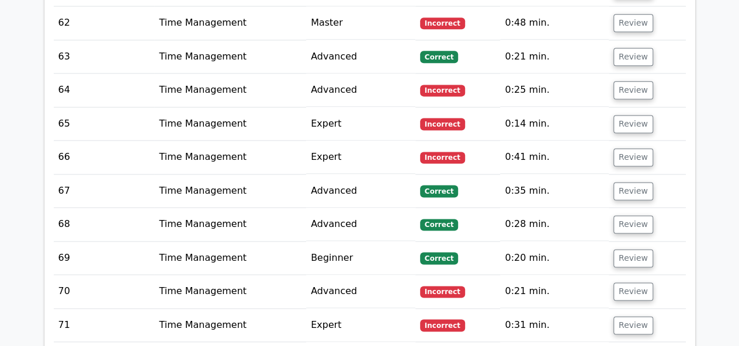
scroll to position [5176, 0]
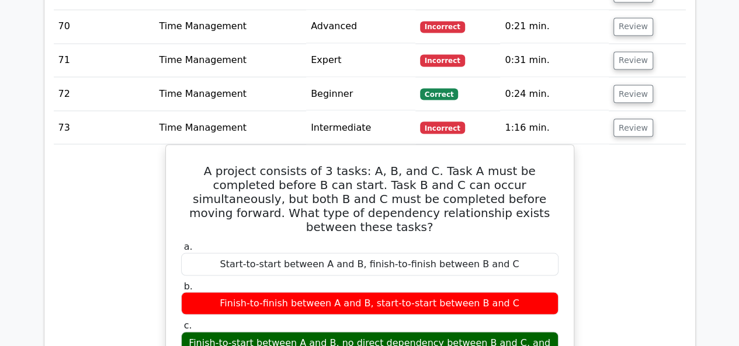
scroll to position [5441, 0]
